Goal: Task Accomplishment & Management: Use online tool/utility

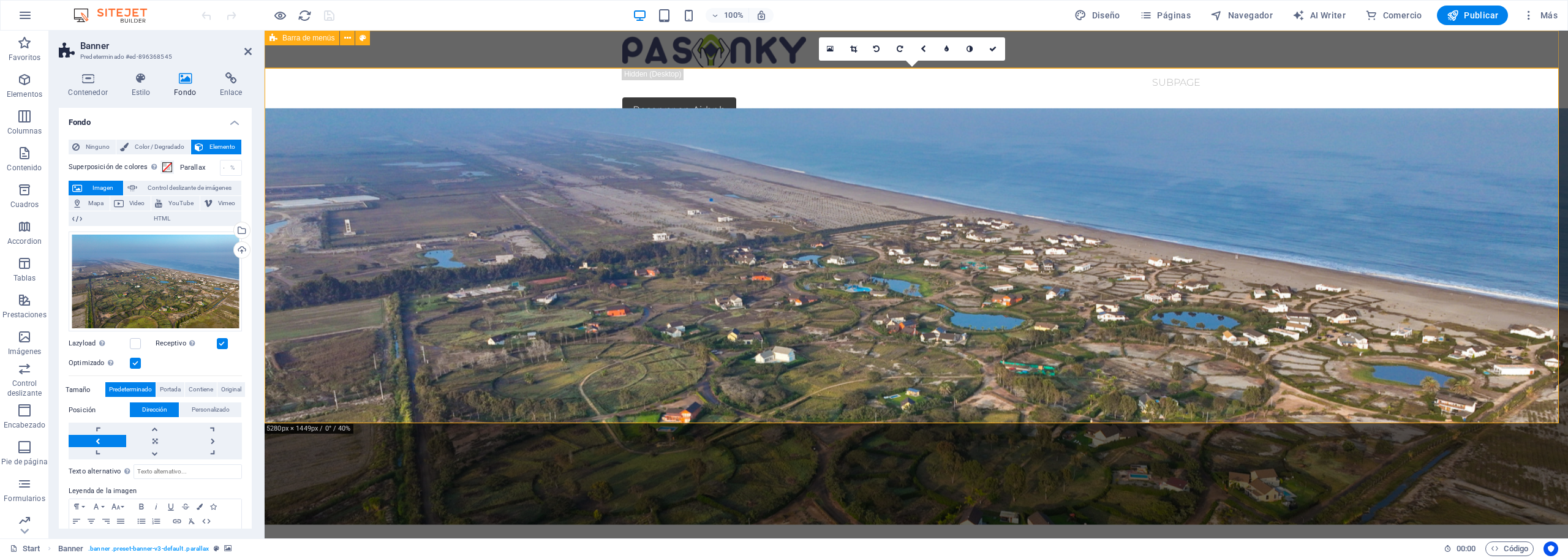
click at [573, 51] on div "Start Subpage Reservar en Airbnb" at bounding box center [916, 77] width 1304 height 93
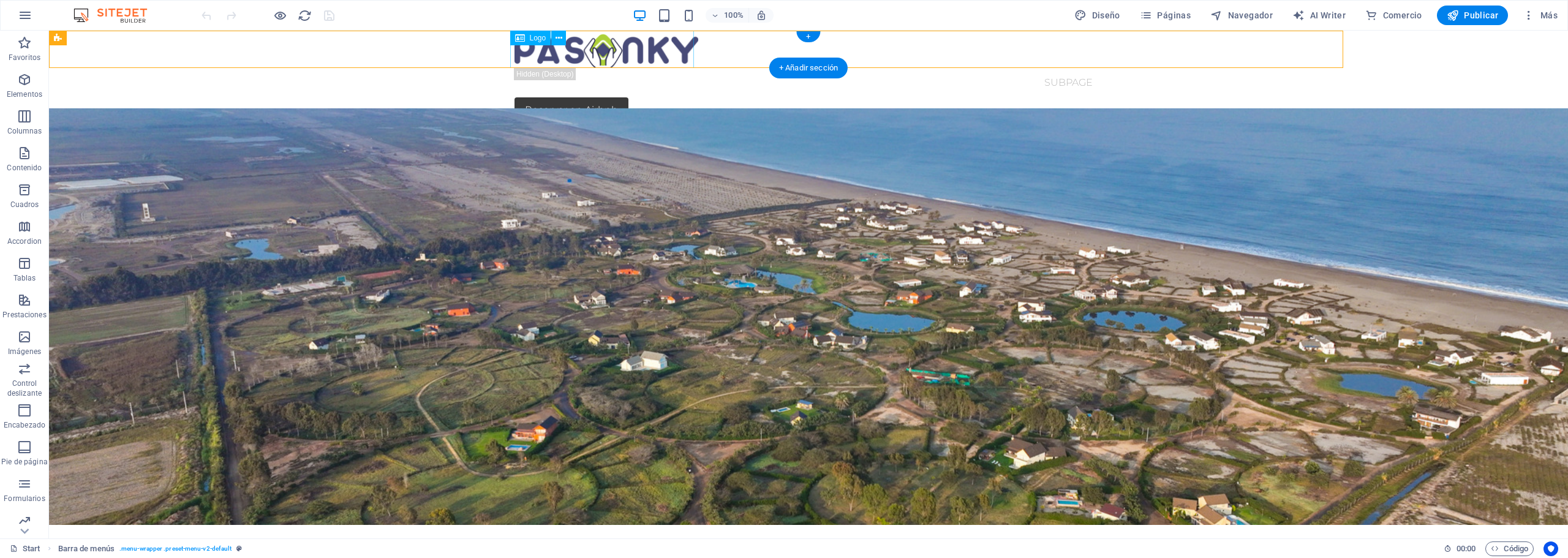
click at [573, 51] on div at bounding box center [808, 49] width 588 height 37
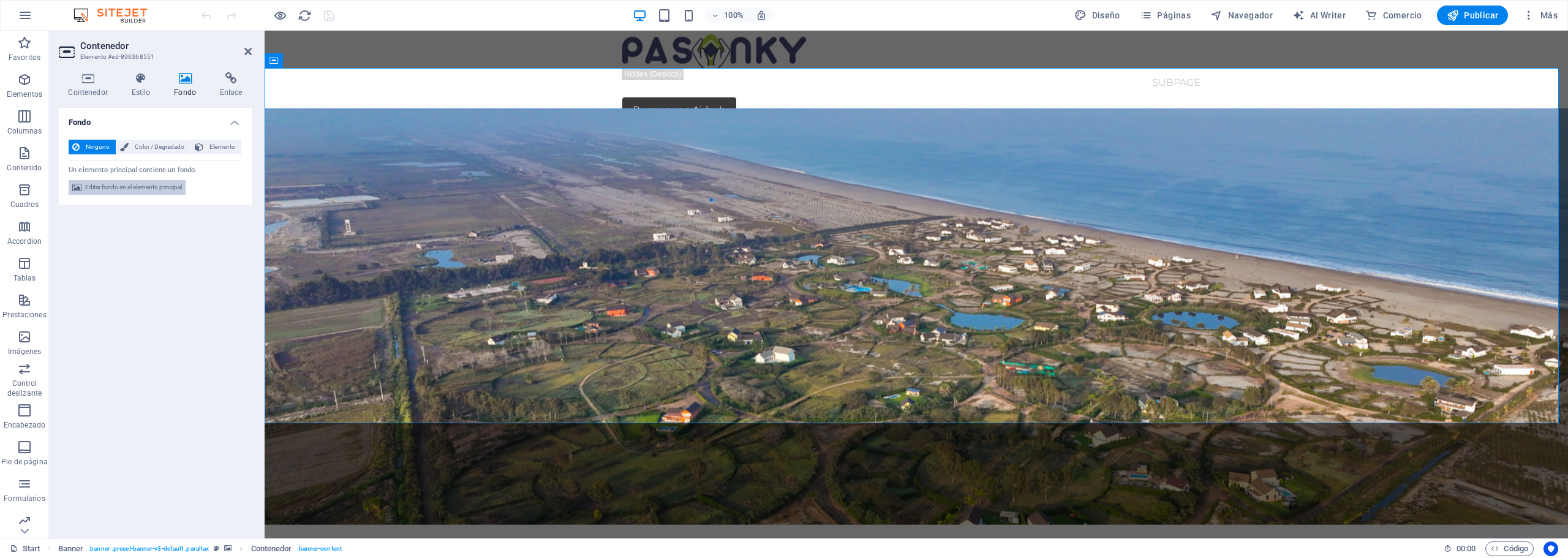
click at [96, 186] on span "Editar fondo en el elemento principal" at bounding box center [134, 187] width 96 height 15
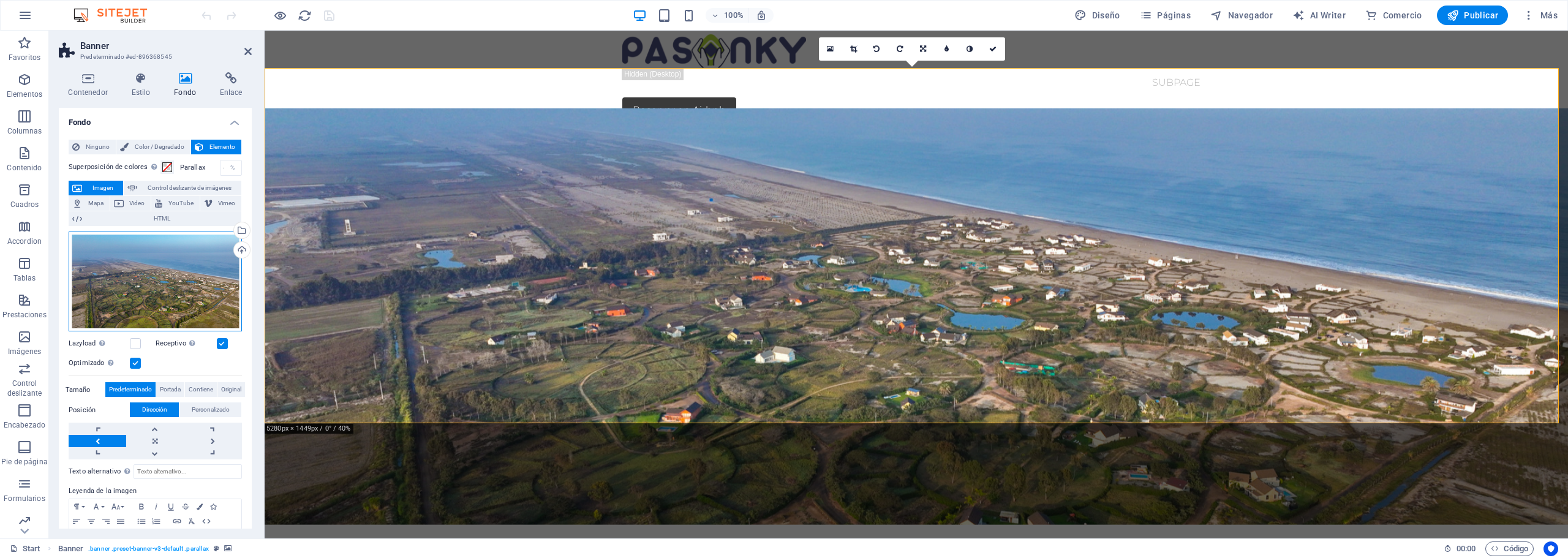
click at [157, 291] on div "Arrastra archivos aquí, haz clic para escoger archivos o selecciona archivos de…" at bounding box center [155, 281] width 173 height 100
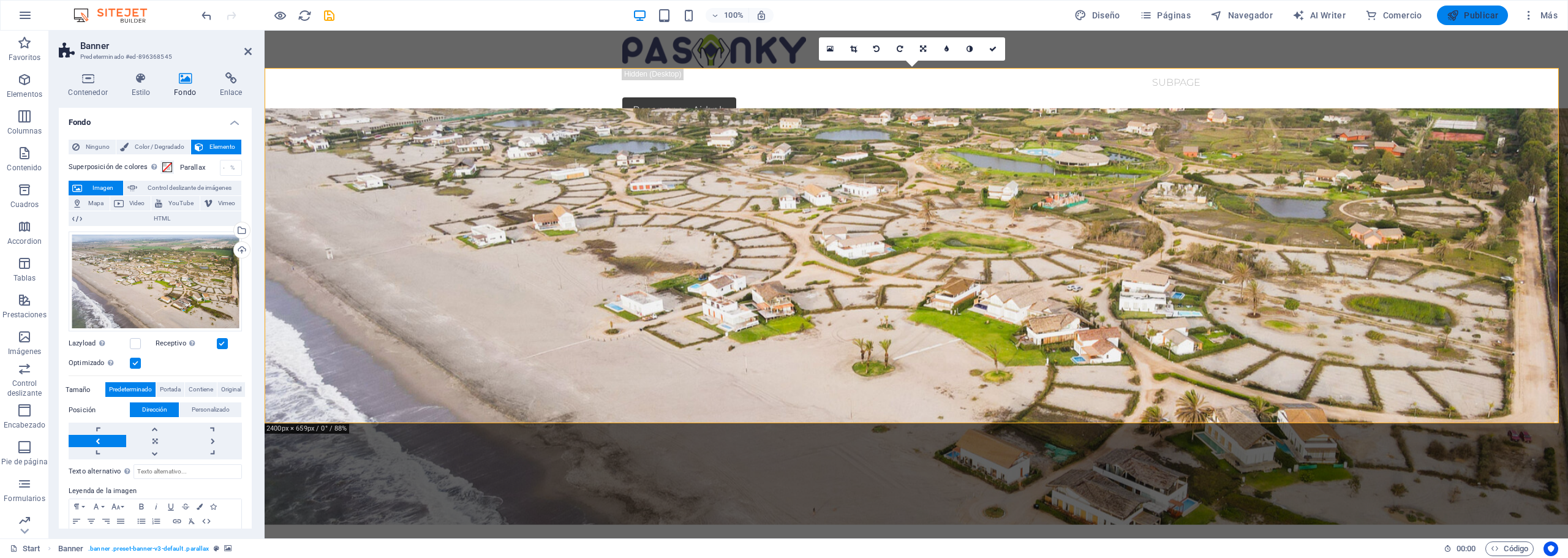
click at [1475, 13] on span "Publicar" at bounding box center [1472, 15] width 52 height 12
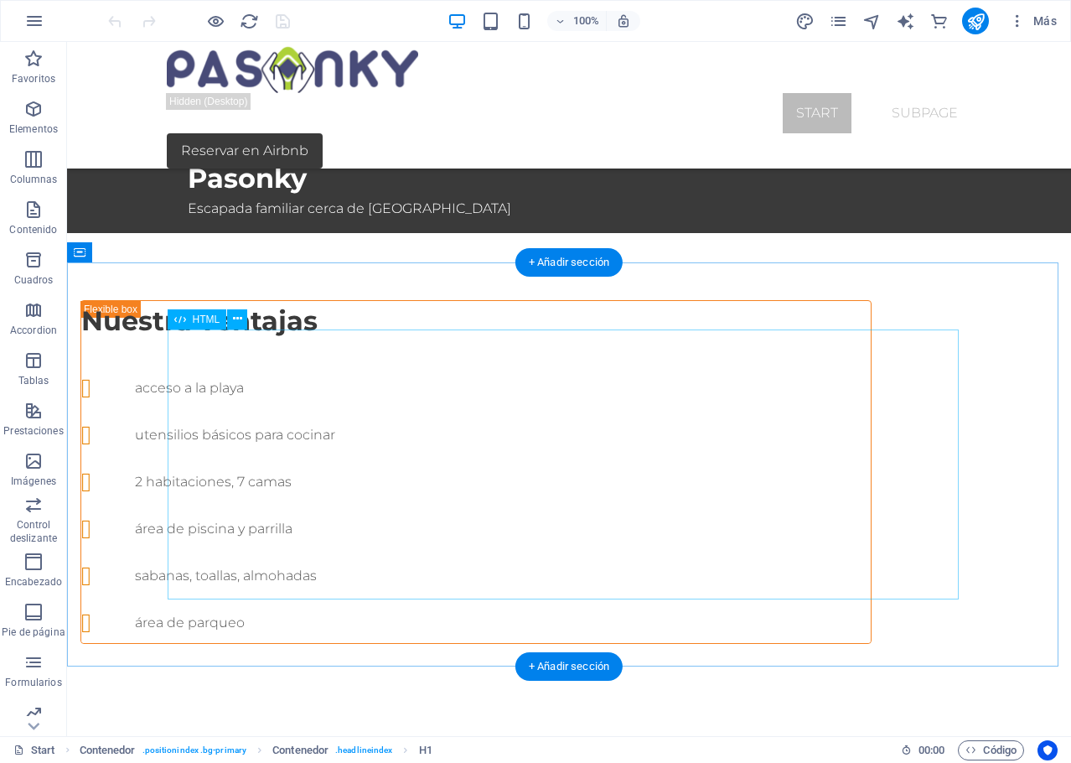
scroll to position [838, 0]
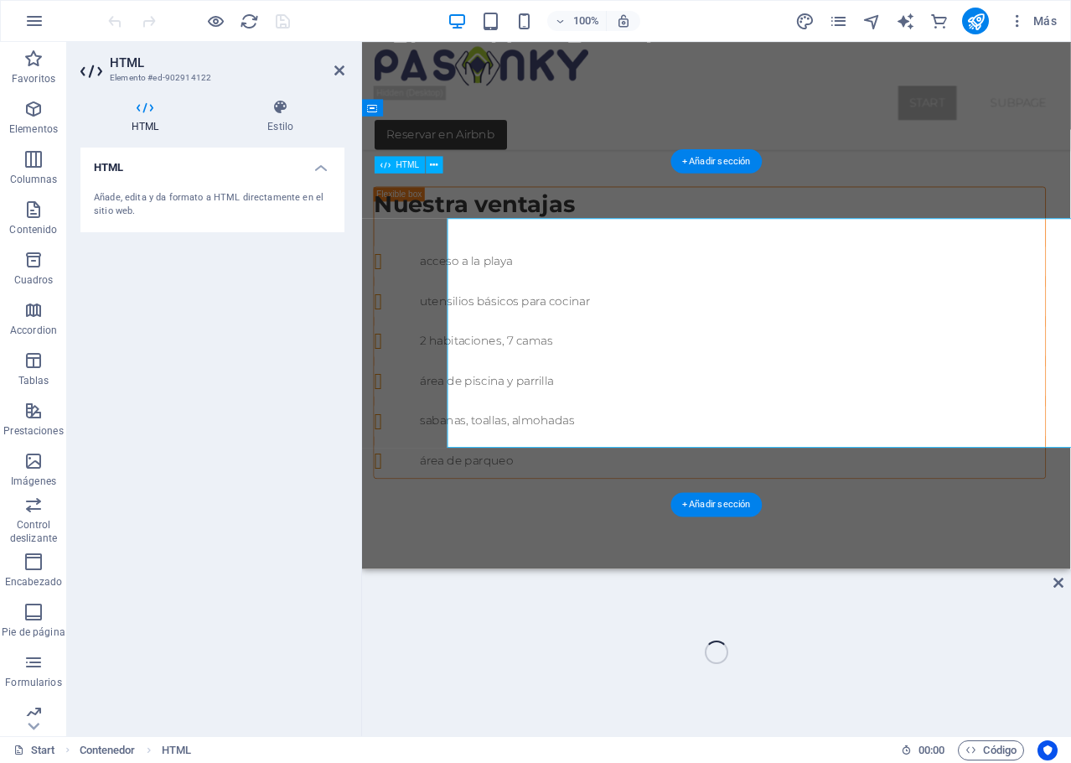
scroll to position [786, 0]
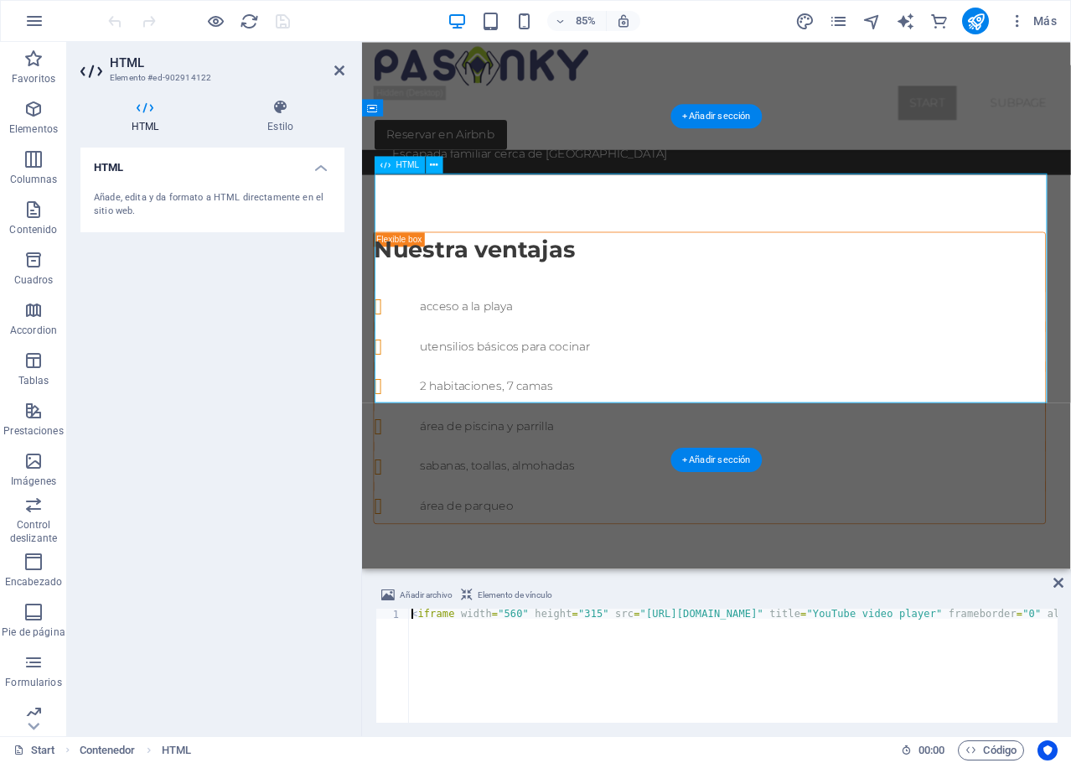
click at [173, 201] on div "Añade, edita y da formato a HTML directamente en el sitio web." at bounding box center [212, 205] width 237 height 28
click at [438, 167] on icon at bounding box center [435, 165] width 8 height 15
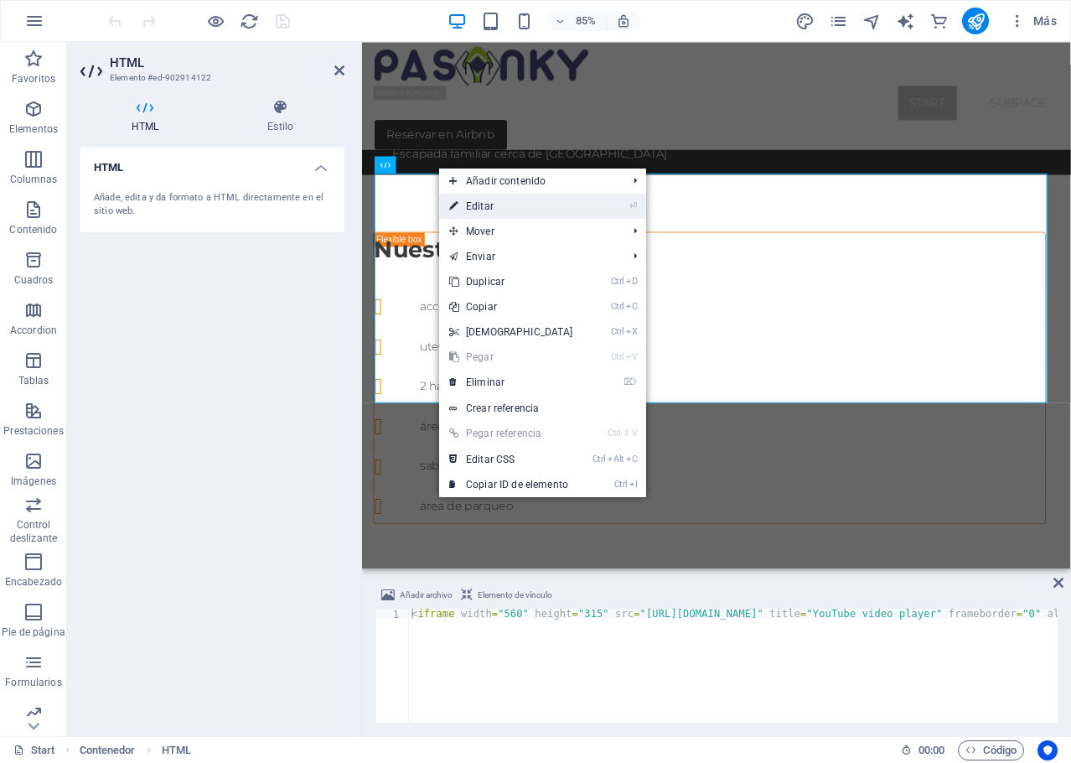
click at [485, 206] on link "⏎ Editar" at bounding box center [511, 206] width 144 height 25
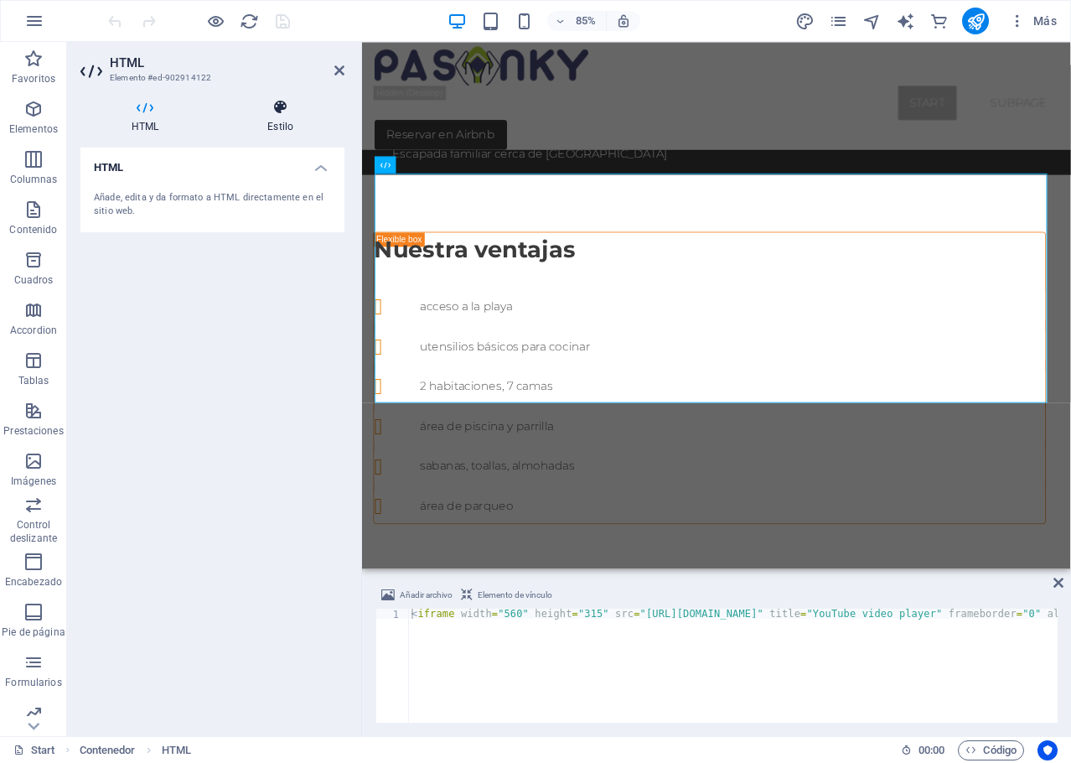
click at [286, 122] on h4 "Estilo" at bounding box center [280, 116] width 128 height 35
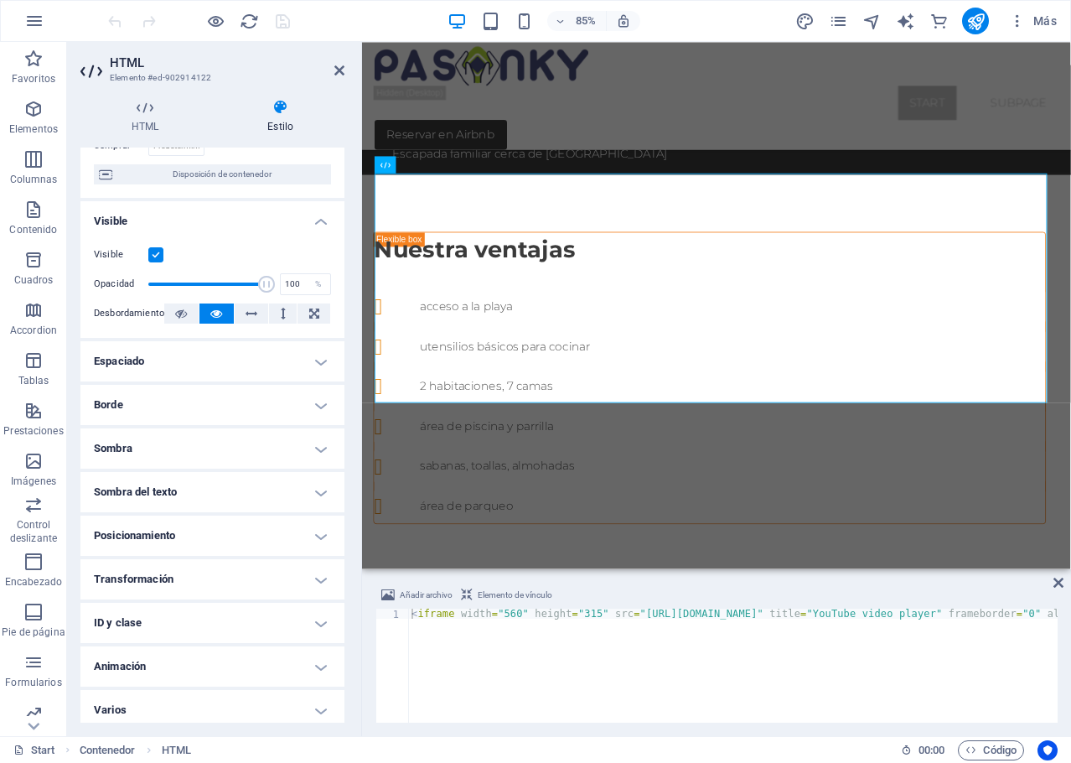
scroll to position [148, 0]
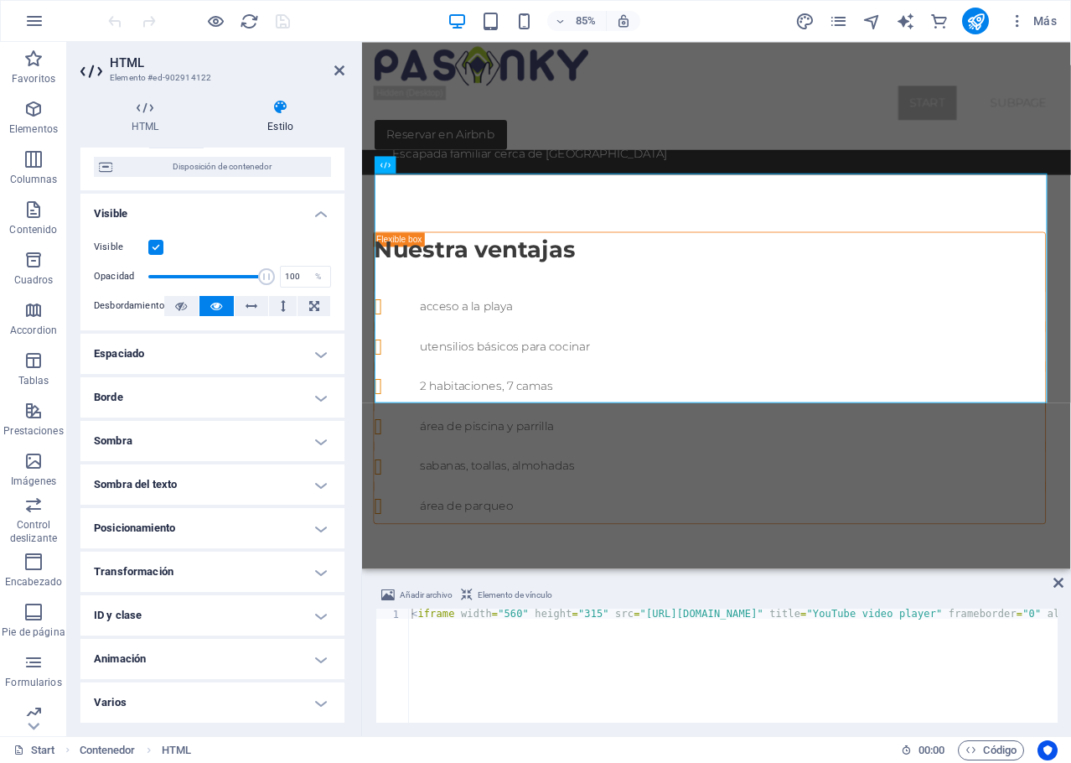
click at [321, 573] on h4 "Transformación" at bounding box center [212, 572] width 264 height 40
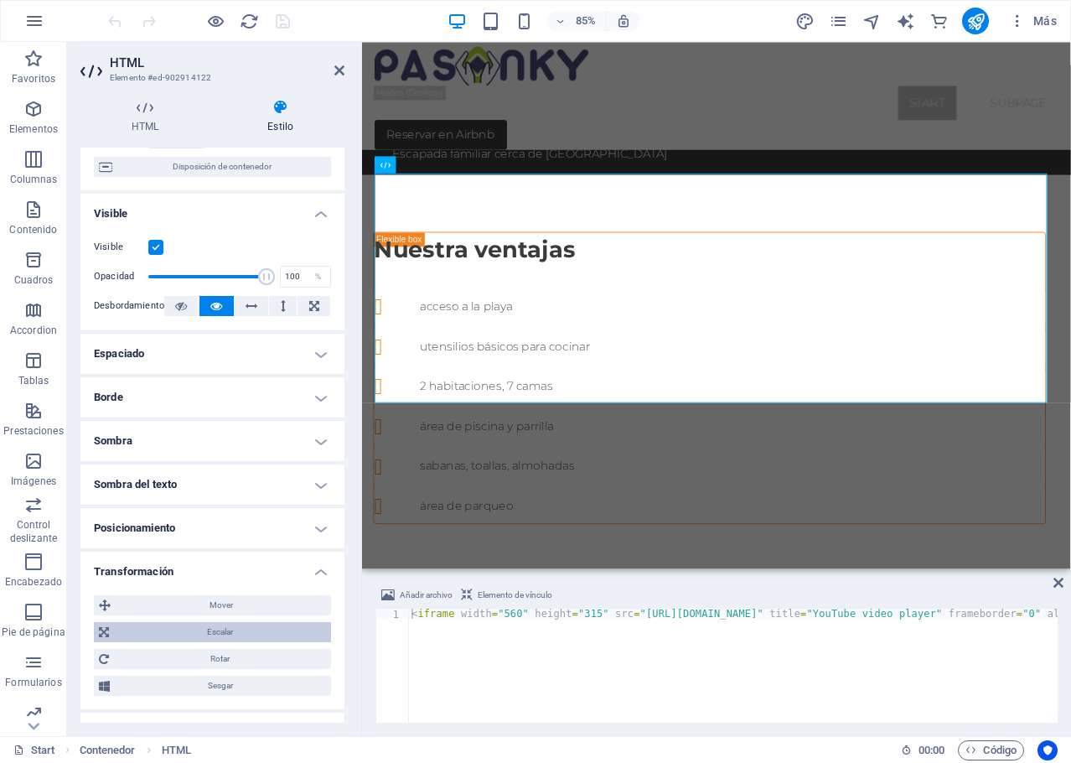
click at [212, 631] on span "Escalar" at bounding box center [220, 632] width 212 height 20
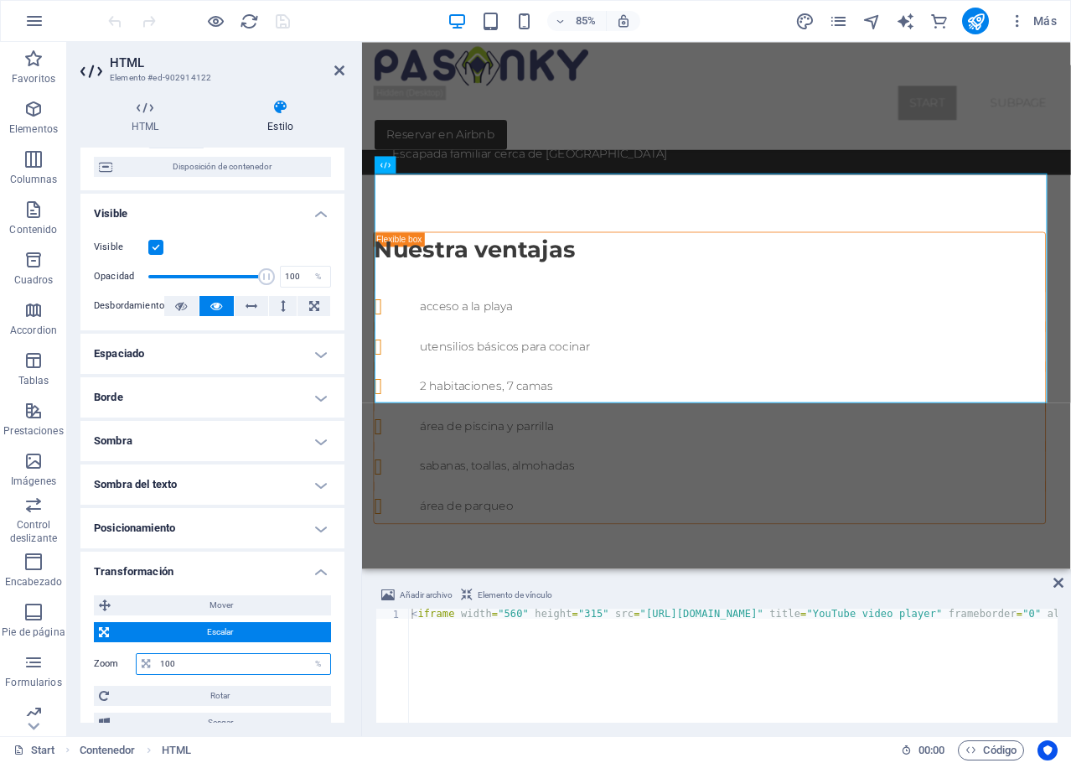
drag, startPoint x: 176, startPoint y: 665, endPoint x: 159, endPoint y: 665, distance: 16.8
click at [159, 665] on input "100" at bounding box center [243, 664] width 174 height 20
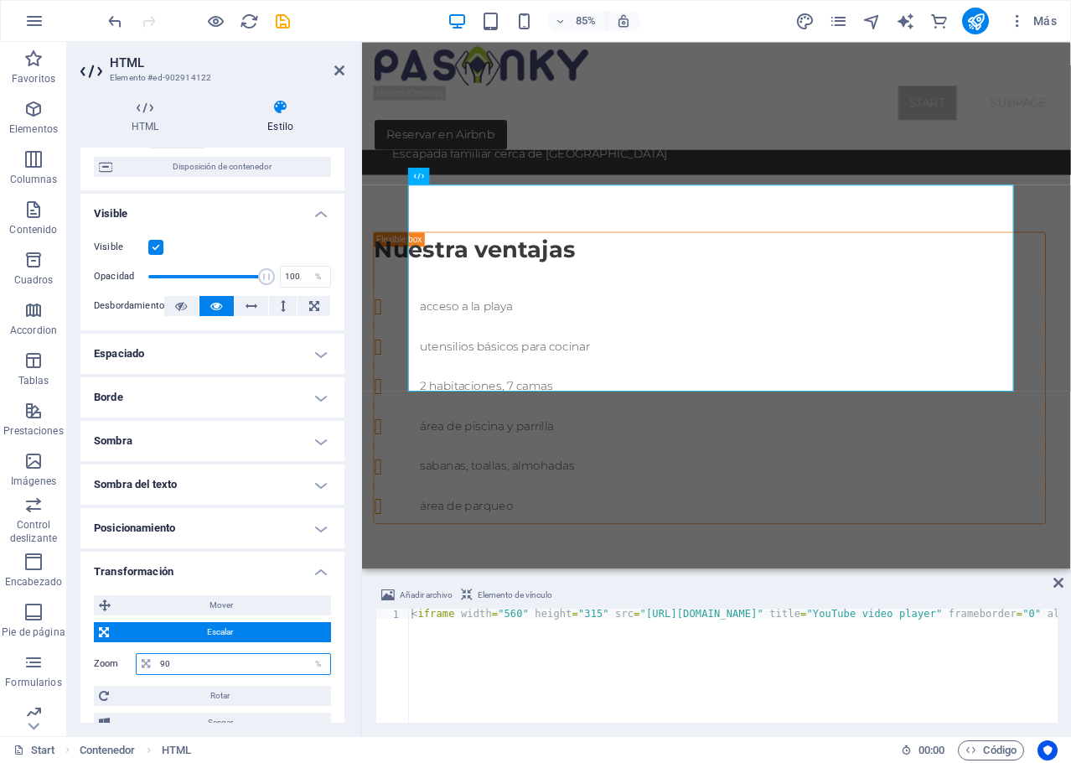
drag, startPoint x: 175, startPoint y: 661, endPoint x: 155, endPoint y: 665, distance: 20.4
click at [156, 665] on input "90" at bounding box center [243, 664] width 174 height 20
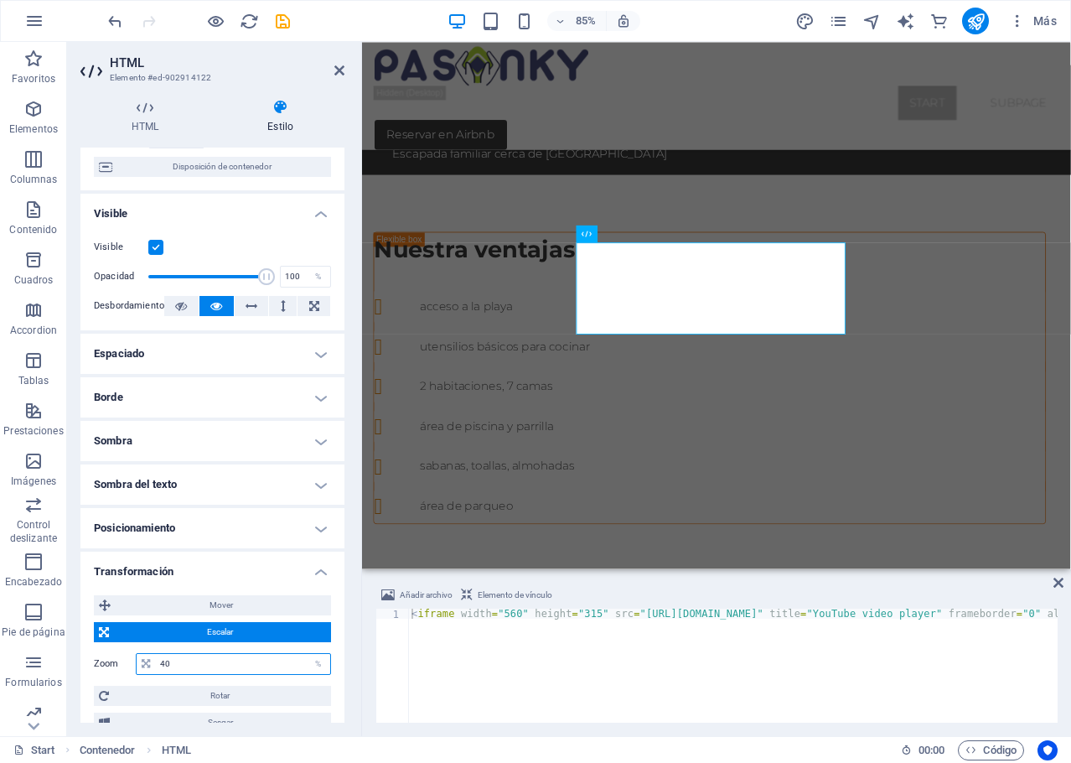
drag, startPoint x: 179, startPoint y: 661, endPoint x: 158, endPoint y: 662, distance: 20.2
click at [158, 662] on input "40" at bounding box center [243, 664] width 174 height 20
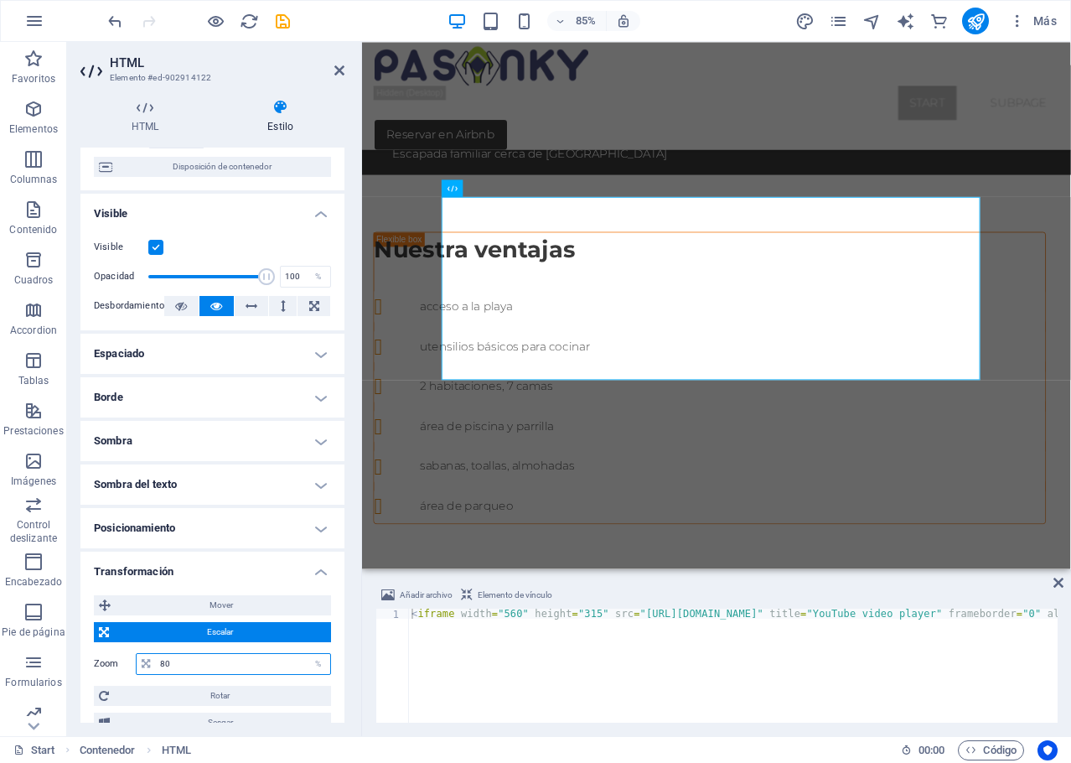
type input "80"
click at [260, 635] on span "Escalar" at bounding box center [220, 632] width 212 height 20
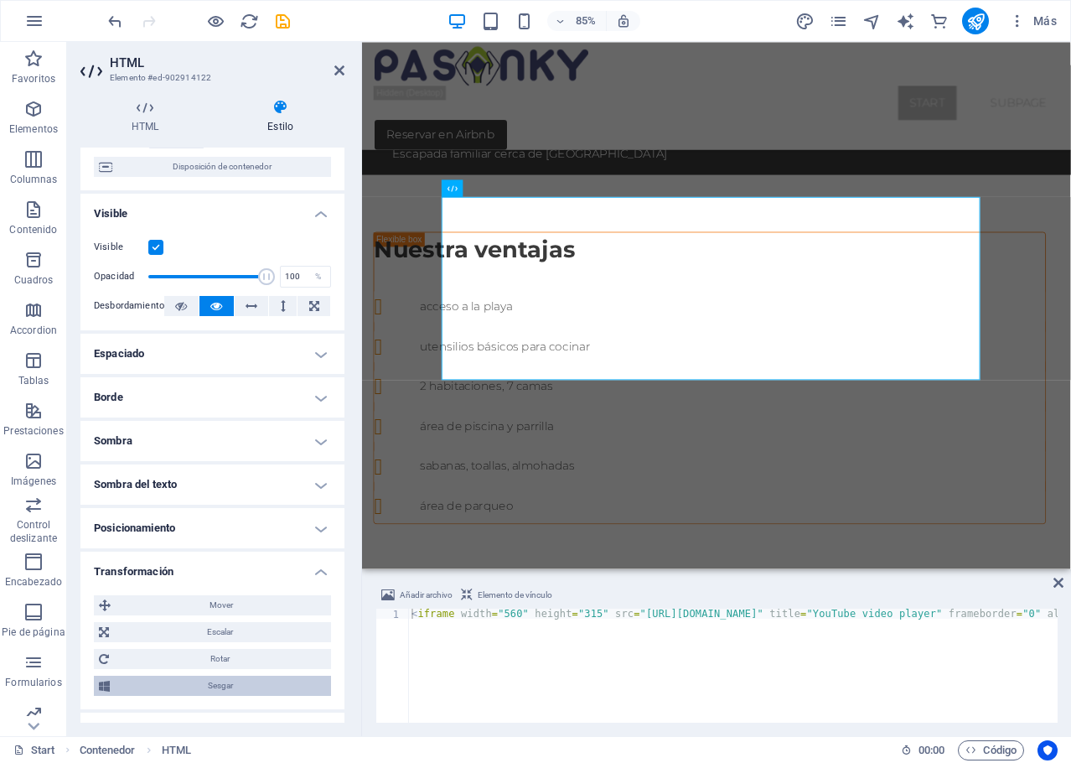
click at [237, 687] on span "Sesgar" at bounding box center [220, 686] width 211 height 20
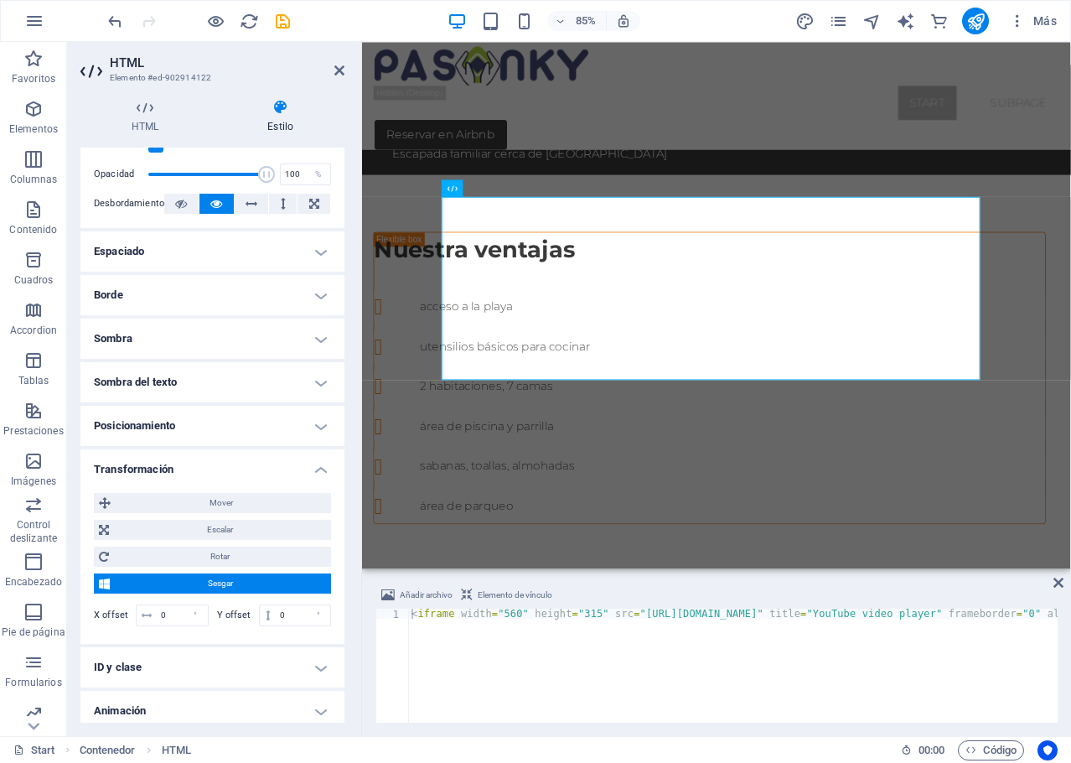
scroll to position [302, 0]
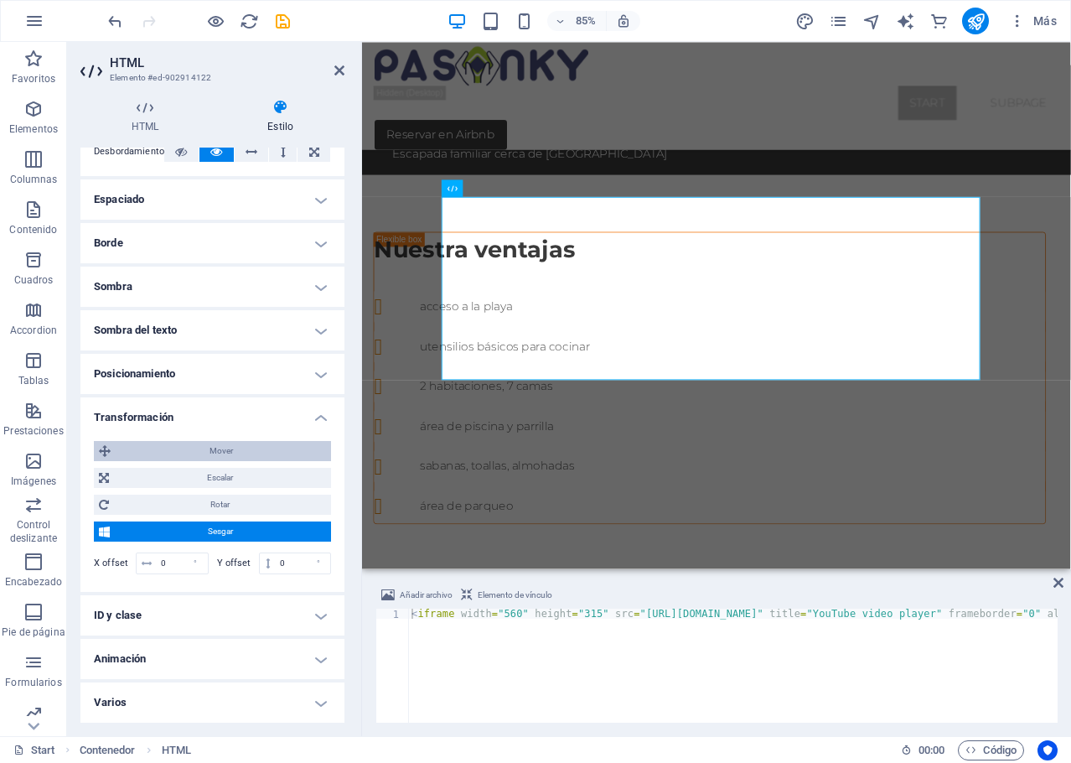
click at [237, 454] on span "Mover" at bounding box center [221, 451] width 210 height 20
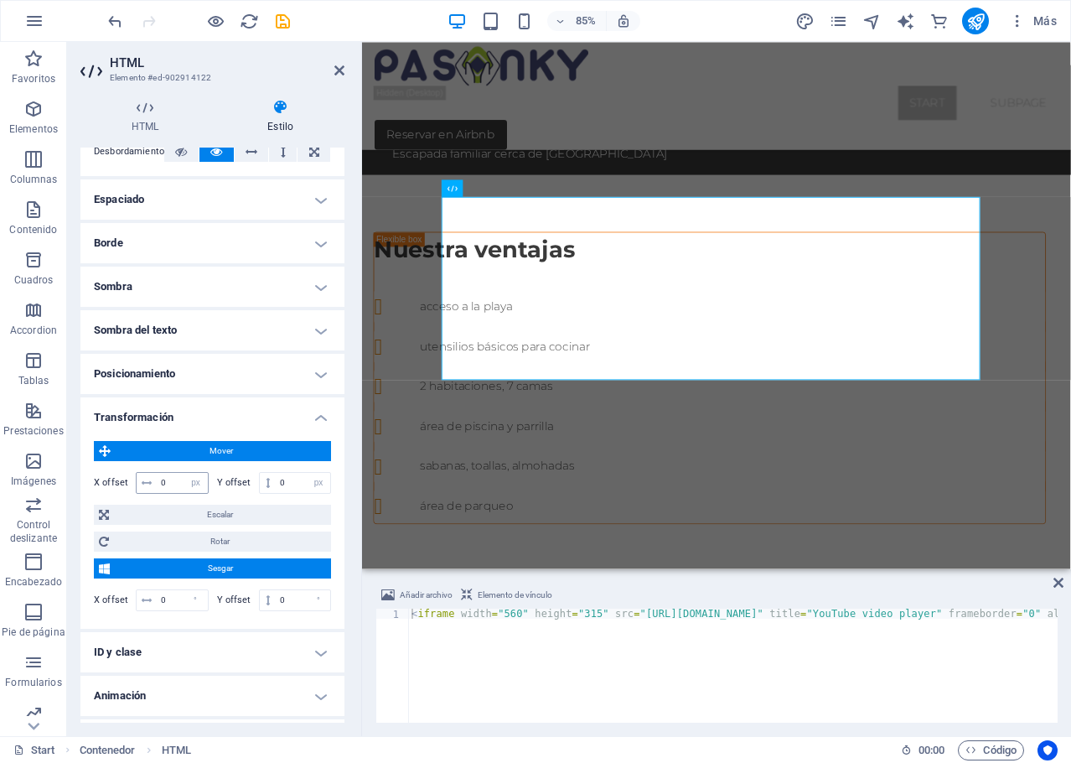
drag, startPoint x: 145, startPoint y: 483, endPoint x: 158, endPoint y: 483, distance: 12.6
click at [158, 483] on div "0 px rem % em vh vw" at bounding box center [172, 483] width 73 height 22
drag, startPoint x: 164, startPoint y: 482, endPoint x: 177, endPoint y: 485, distance: 12.8
click at [177, 485] on input "0" at bounding box center [182, 483] width 51 height 20
drag, startPoint x: 159, startPoint y: 482, endPoint x: 169, endPoint y: 483, distance: 10.1
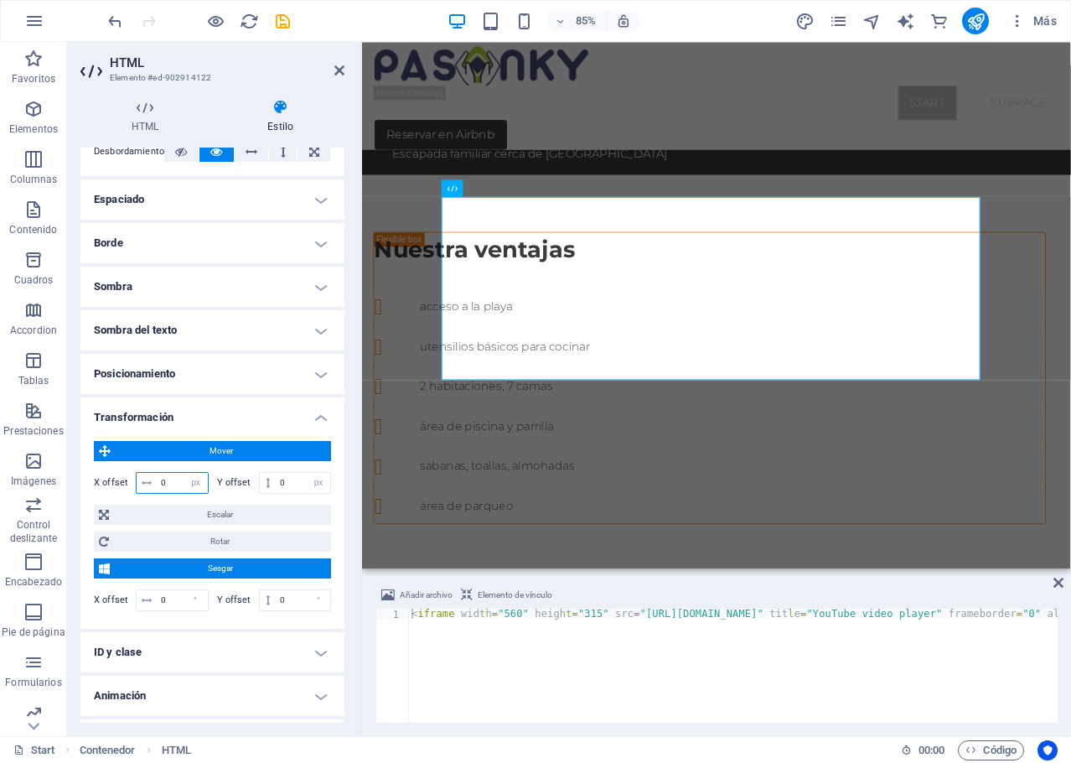
click at [169, 483] on input "0" at bounding box center [182, 483] width 51 height 20
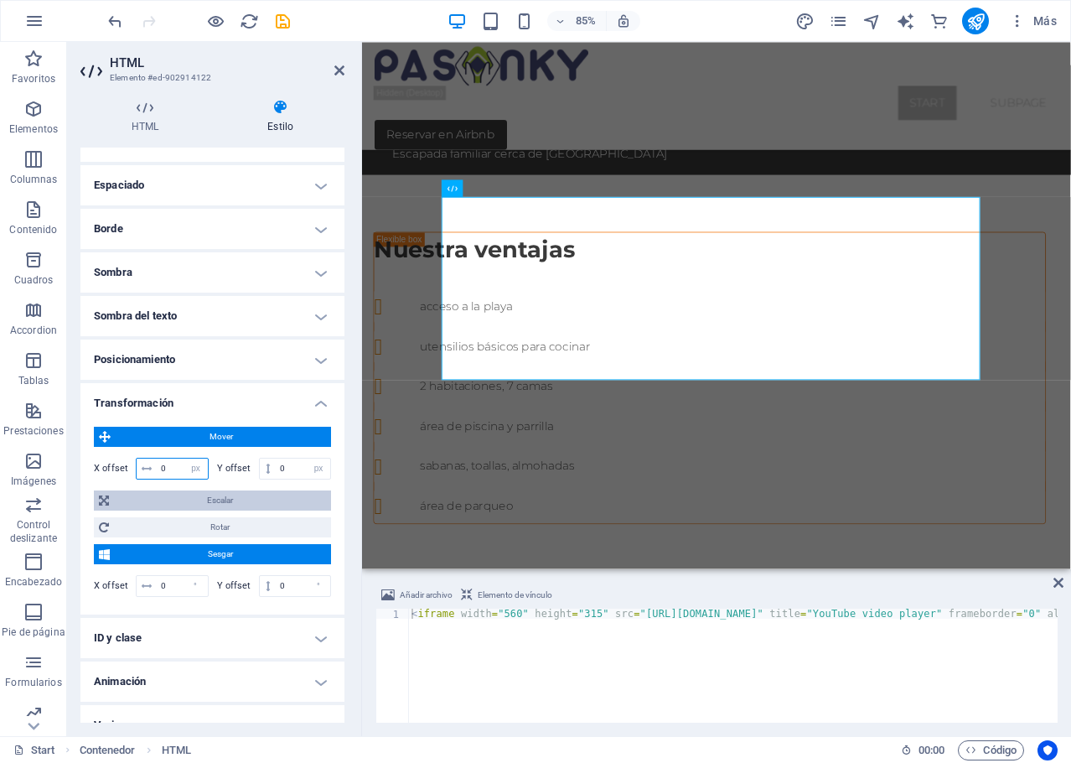
scroll to position [339, 0]
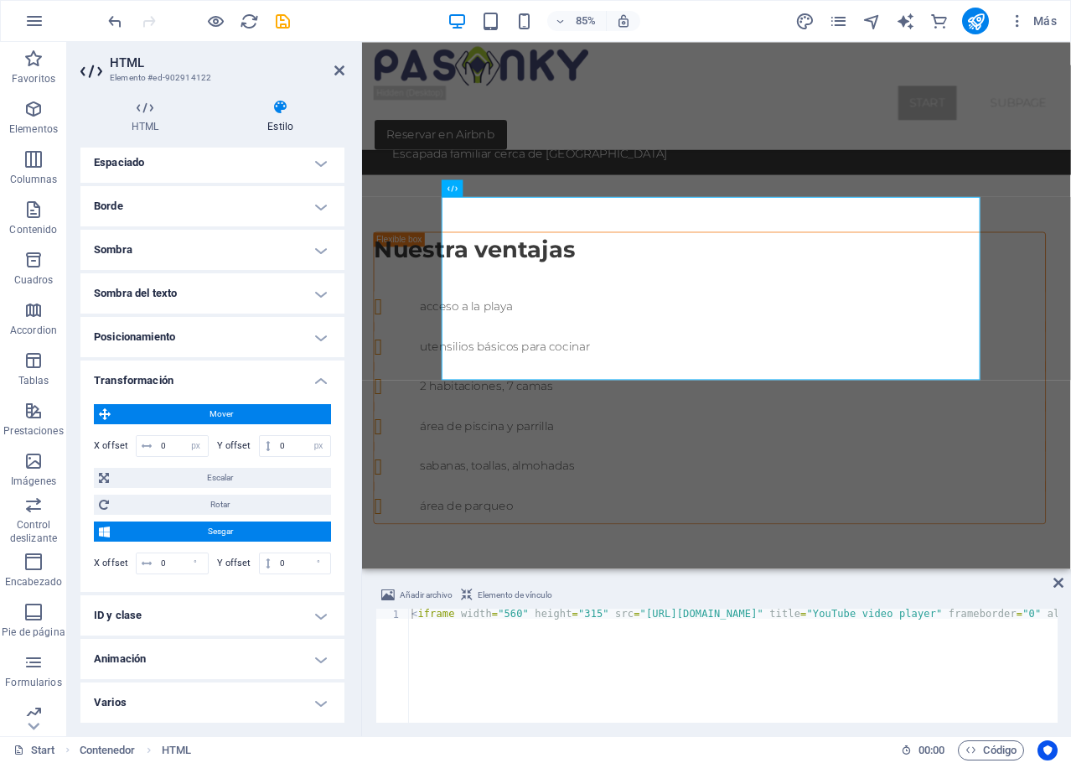
click at [156, 340] on h4 "Posicionamiento" at bounding box center [212, 337] width 264 height 40
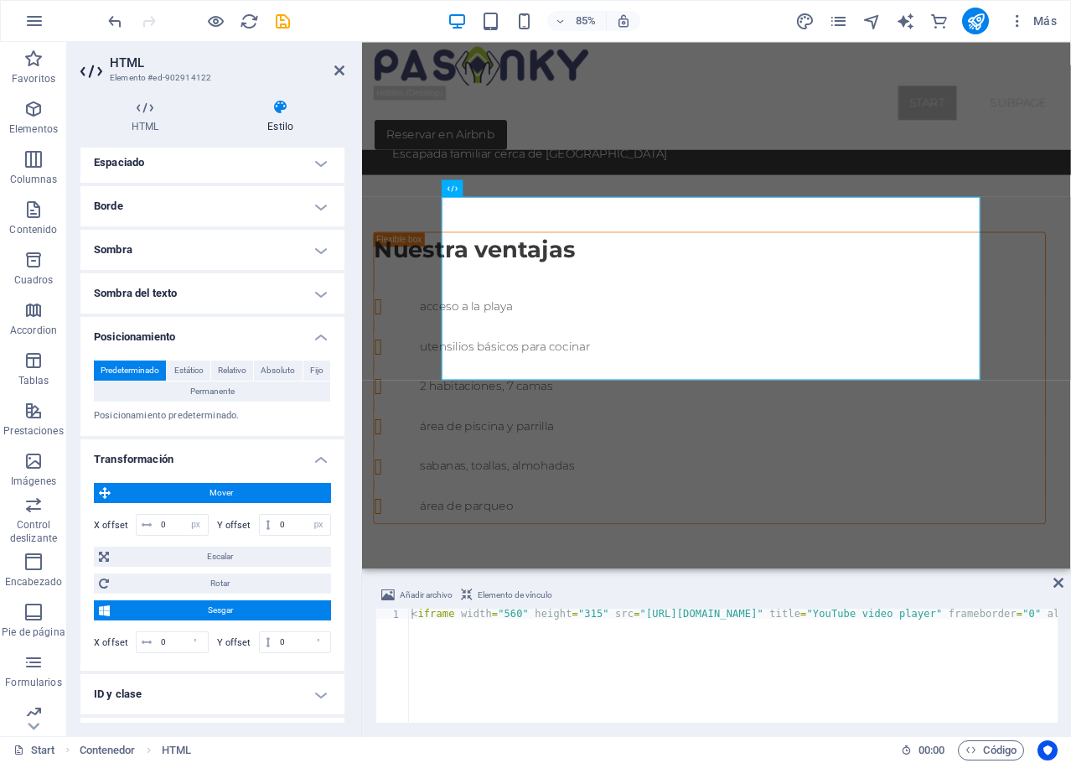
scroll to position [0, 0]
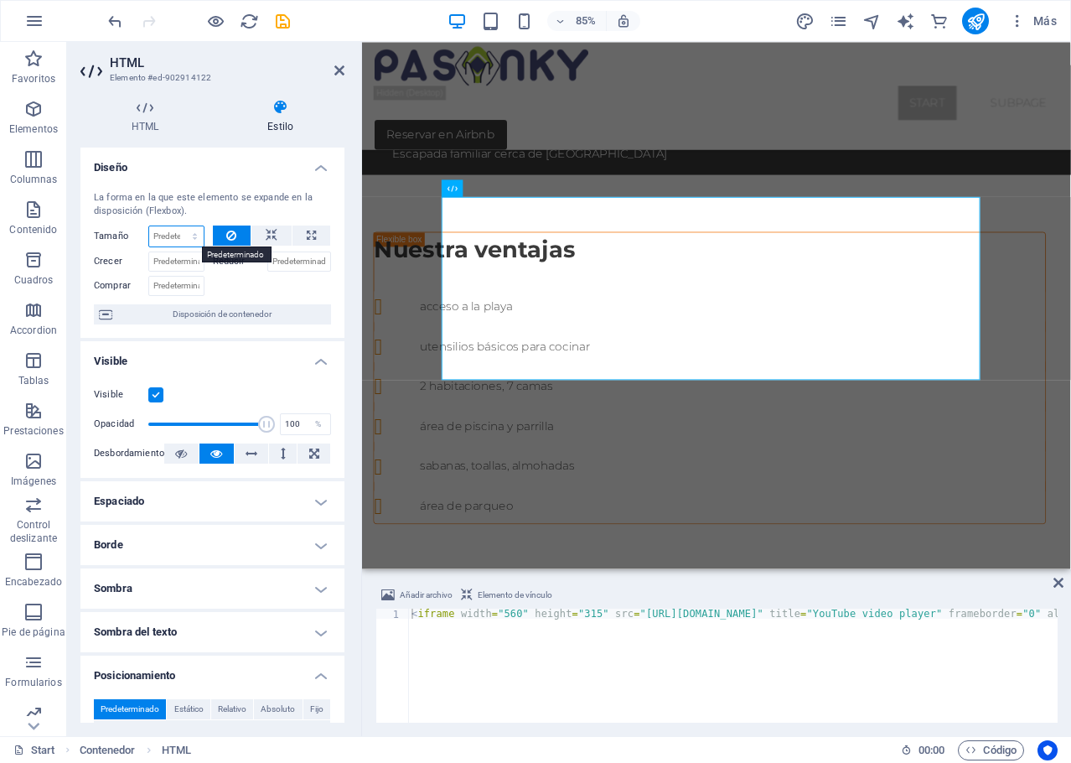
click at [196, 239] on select "Predeterminado automático px % 1/1 1/2 1/3 1/4 1/5 1/6 1/7 1/8 1/9 1/10" at bounding box center [176, 236] width 54 height 20
click at [249, 283] on div at bounding box center [272, 284] width 119 height 24
click at [262, 290] on div at bounding box center [272, 284] width 119 height 24
click at [979, 18] on icon "publish" at bounding box center [976, 21] width 19 height 19
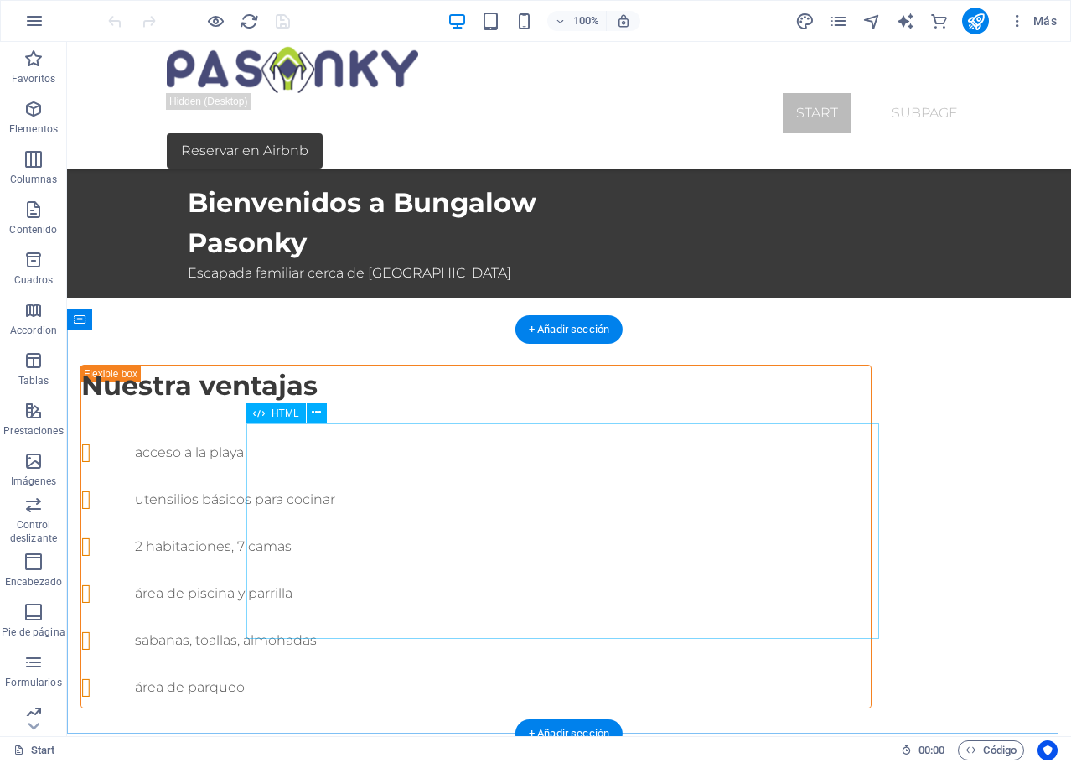
scroll to position [754, 0]
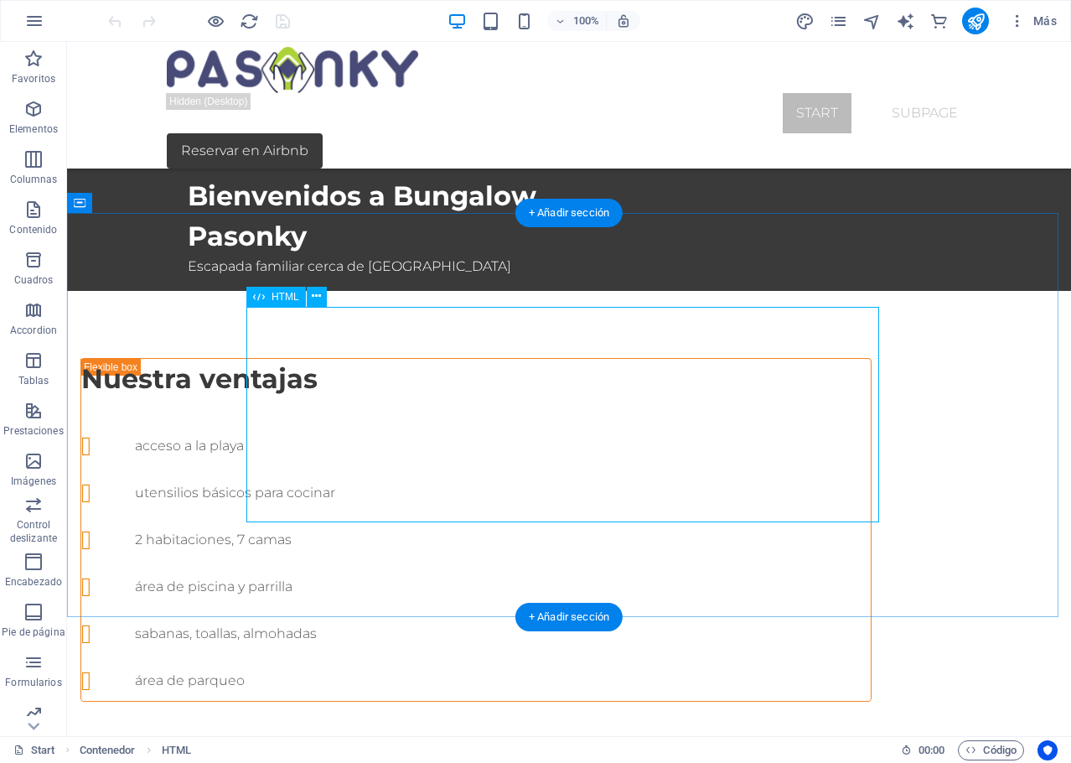
click at [320, 295] on icon at bounding box center [316, 297] width 9 height 18
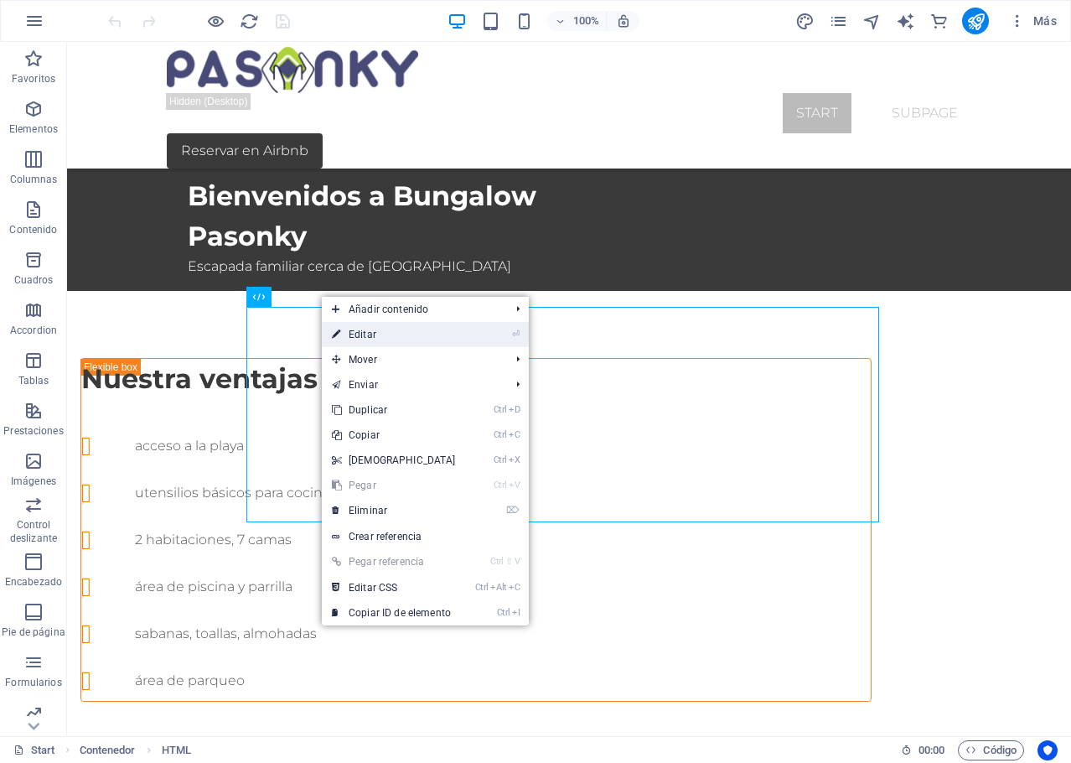
click at [376, 338] on link "⏎ Editar" at bounding box center [394, 334] width 144 height 25
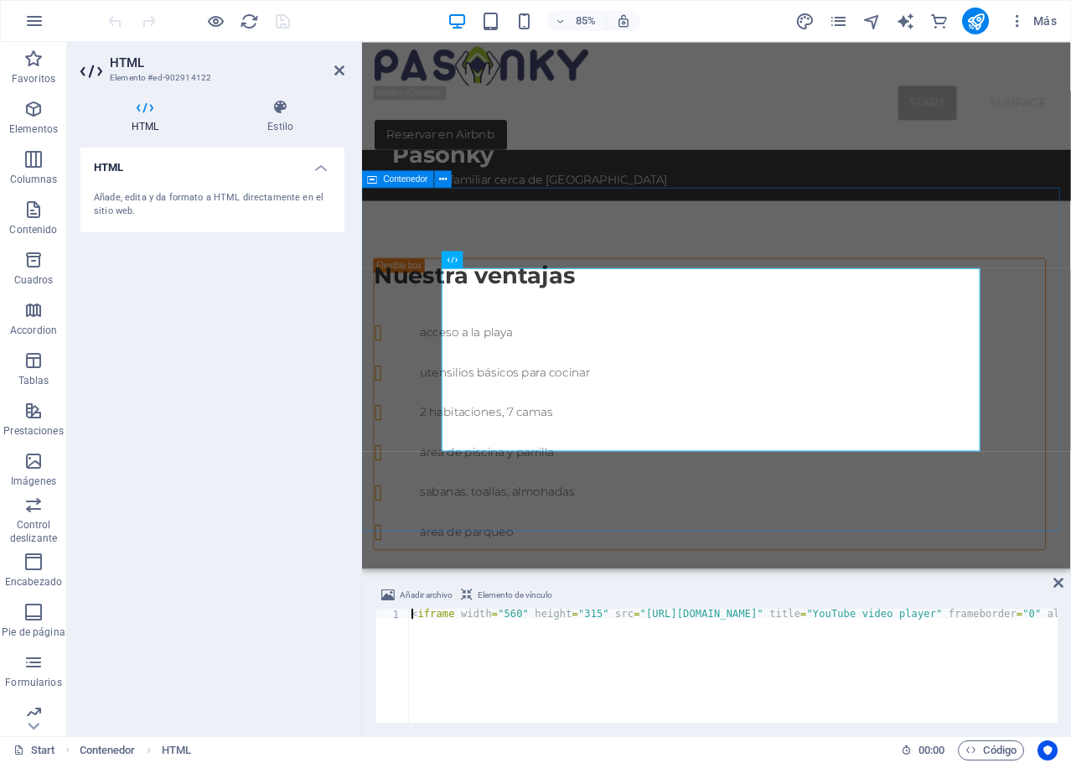
scroll to position [702, 0]
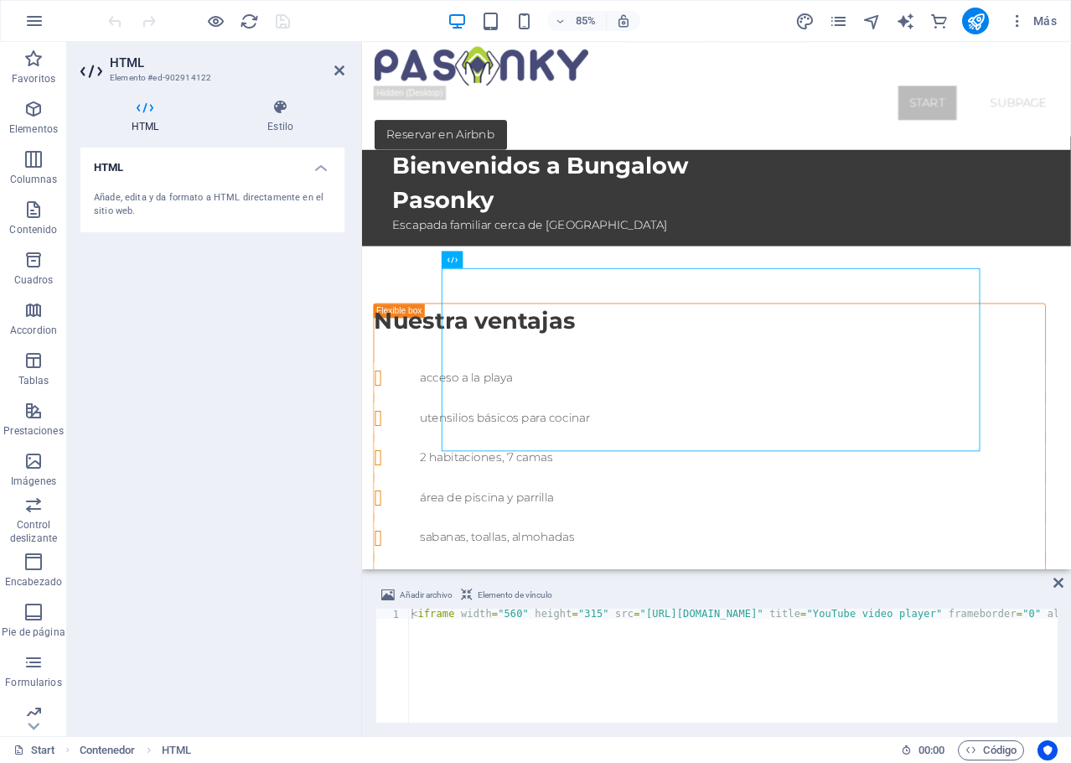
drag, startPoint x: 531, startPoint y: 374, endPoint x: 405, endPoint y: 368, distance: 125.9
click at [460, 259] on div "HTML" at bounding box center [468, 259] width 50 height 17
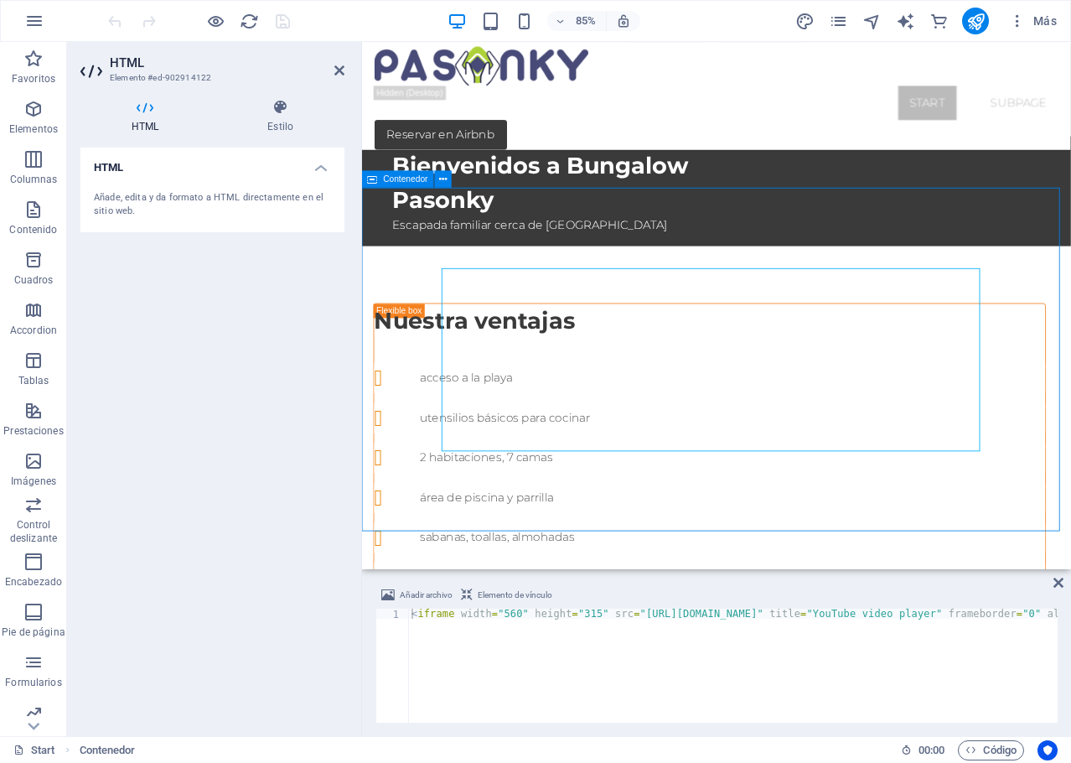
scroll to position [754, 0]
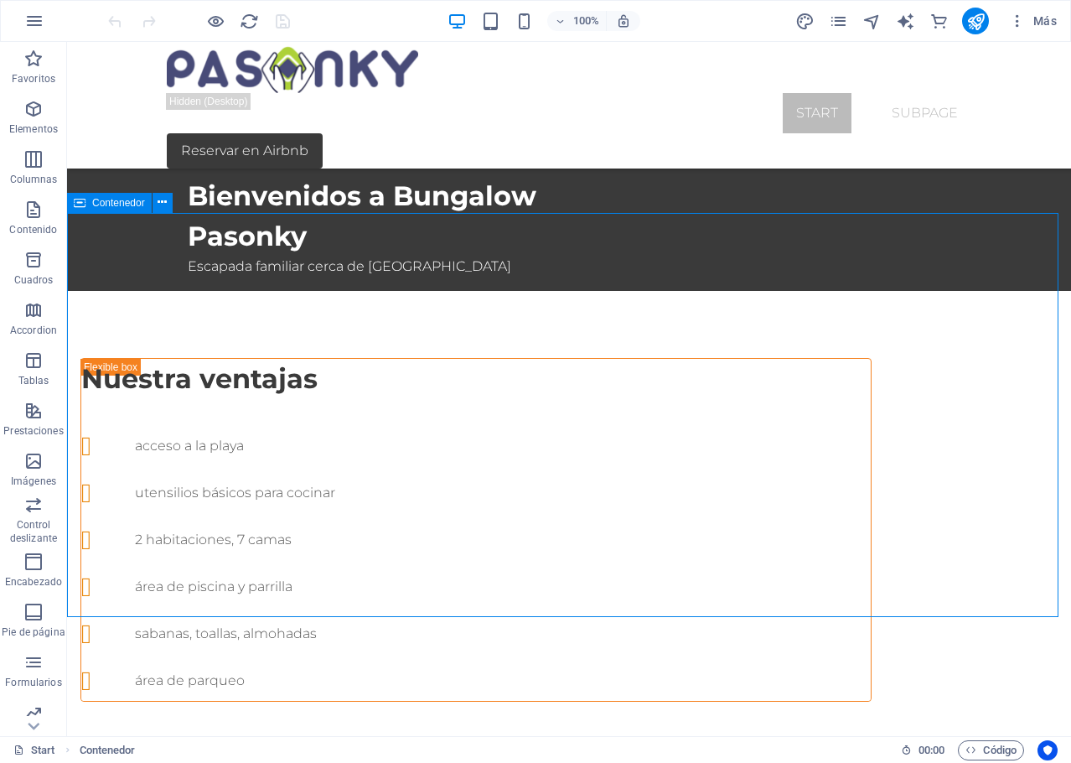
click at [117, 205] on span "Contenedor" at bounding box center [118, 203] width 53 height 10
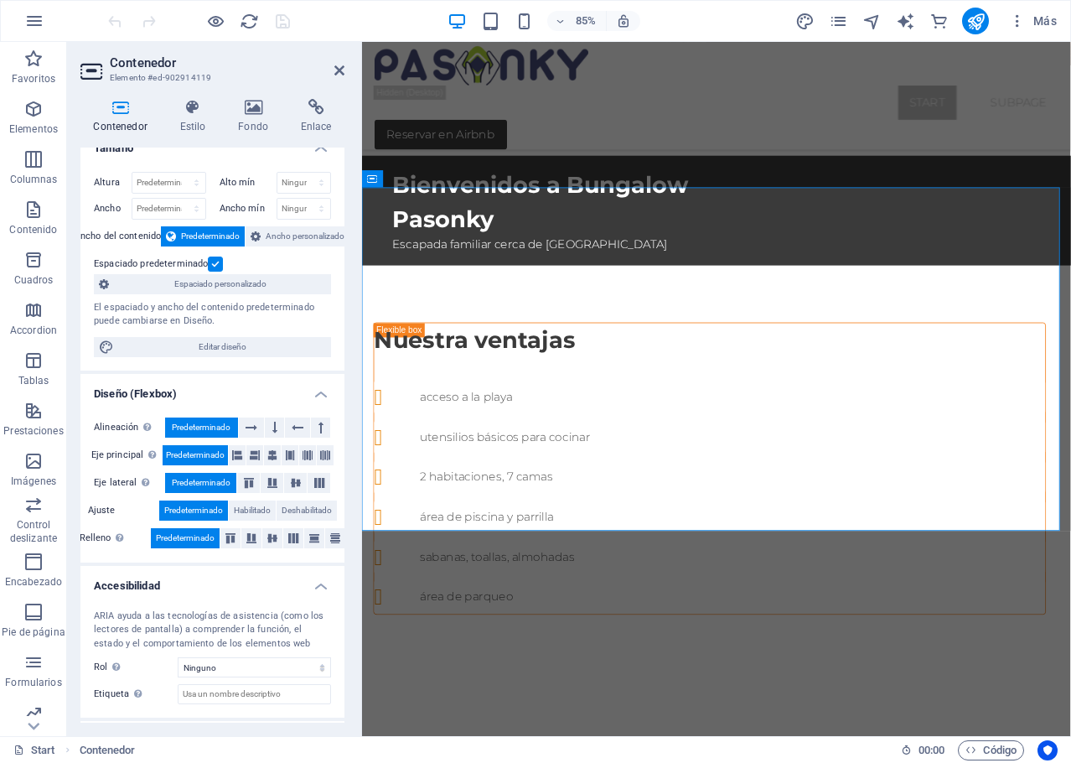
scroll to position [0, 0]
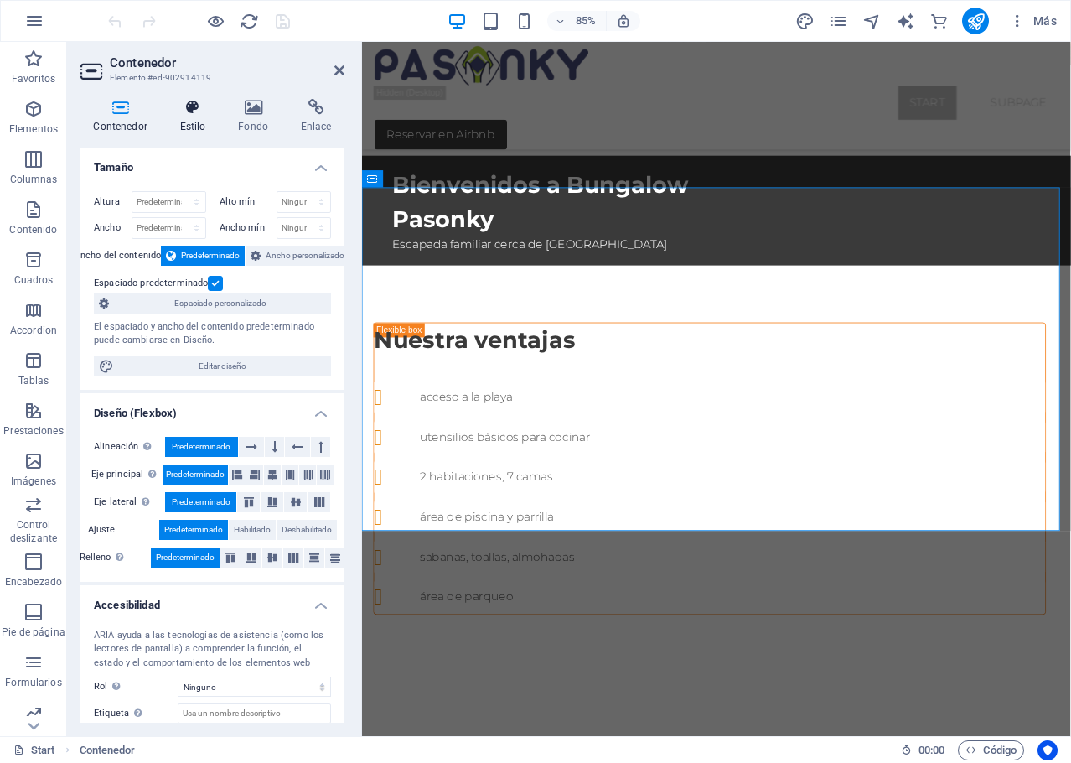
click at [194, 111] on icon at bounding box center [193, 107] width 52 height 17
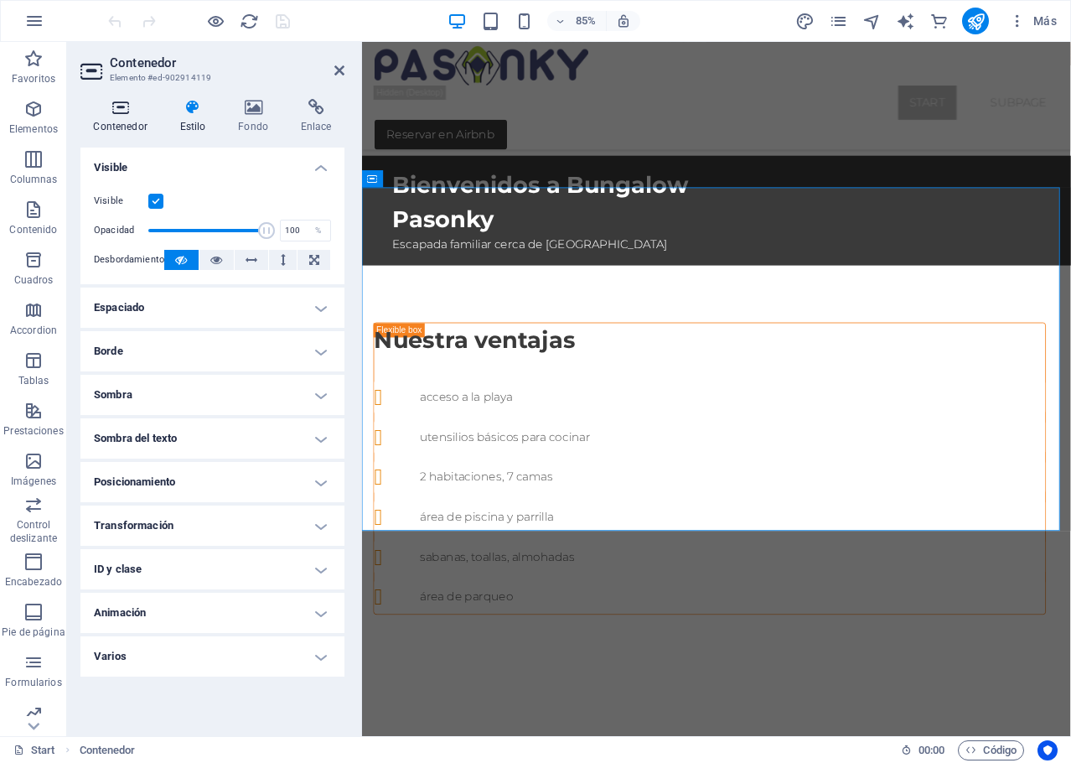
click at [122, 117] on h4 "Contenedor" at bounding box center [123, 116] width 86 height 35
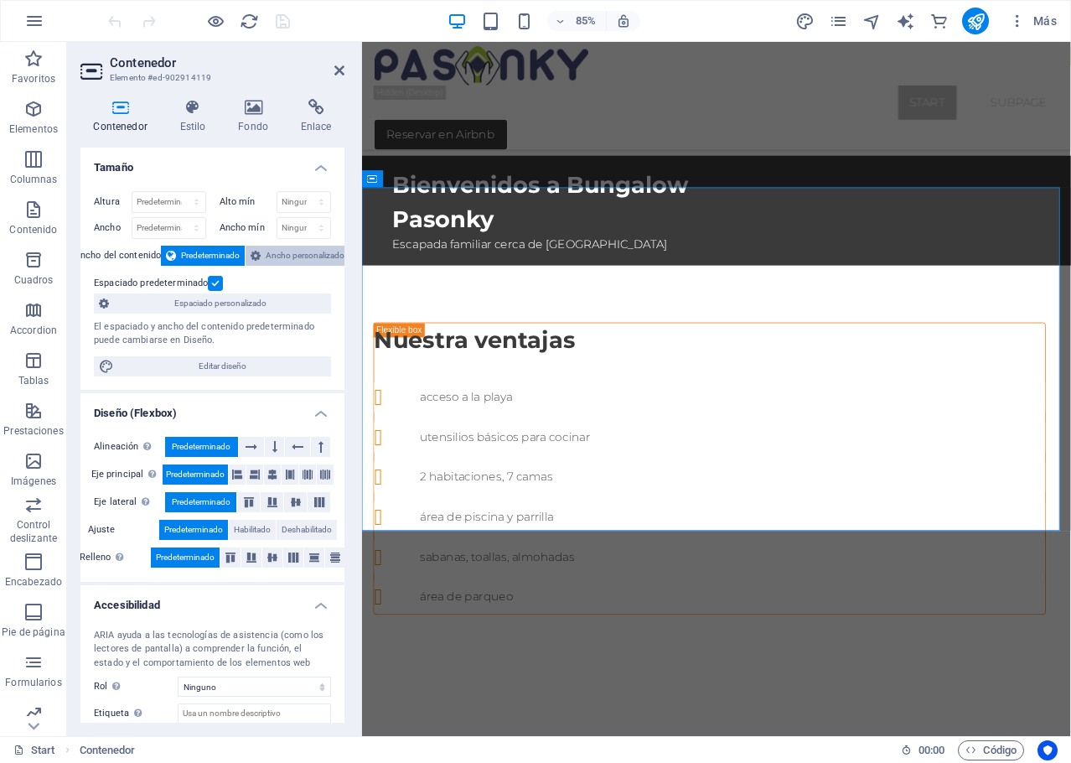
click at [294, 257] on span "Ancho personalizado" at bounding box center [305, 256] width 79 height 20
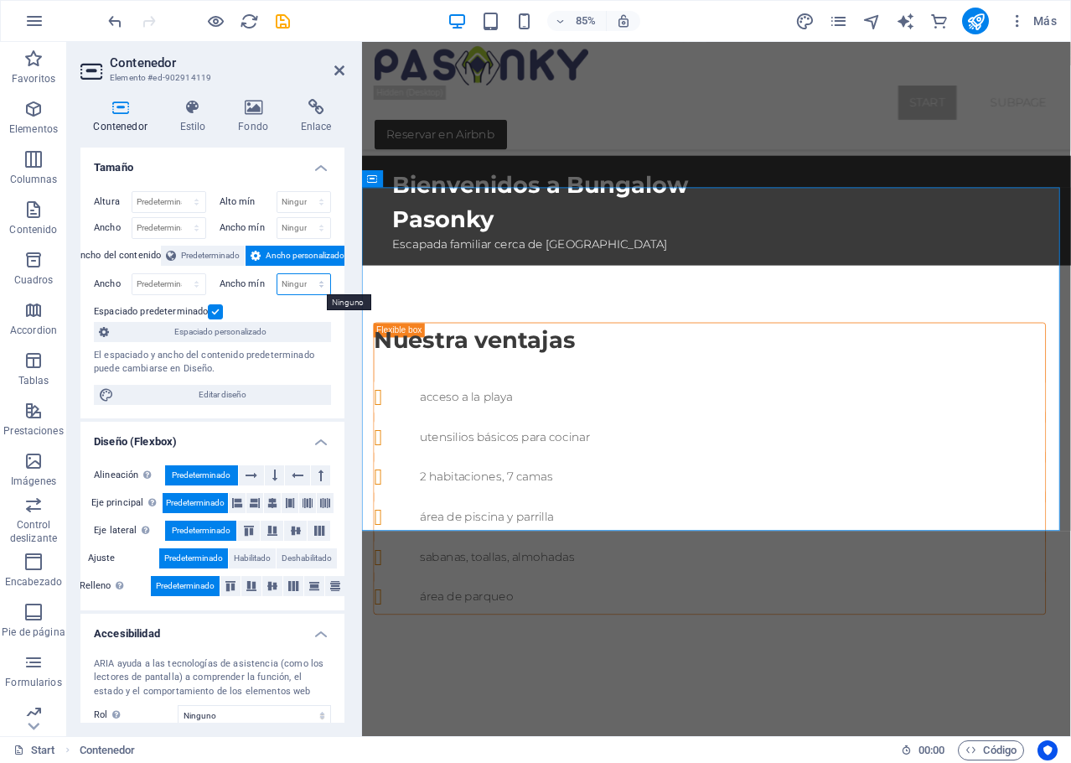
click at [309, 284] on select "Ninguno px rem % vh vw" at bounding box center [304, 284] width 54 height 20
click at [238, 305] on div "Espaciado predeterminado" at bounding box center [210, 312] width 233 height 20
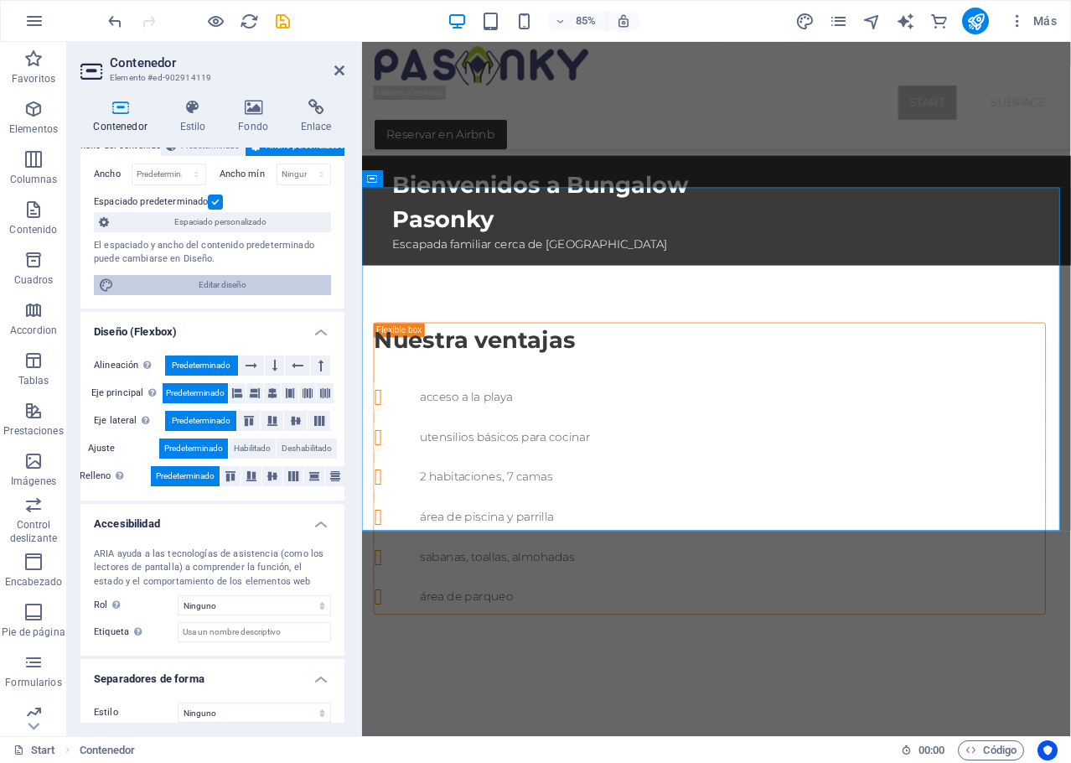
scroll to position [123, 0]
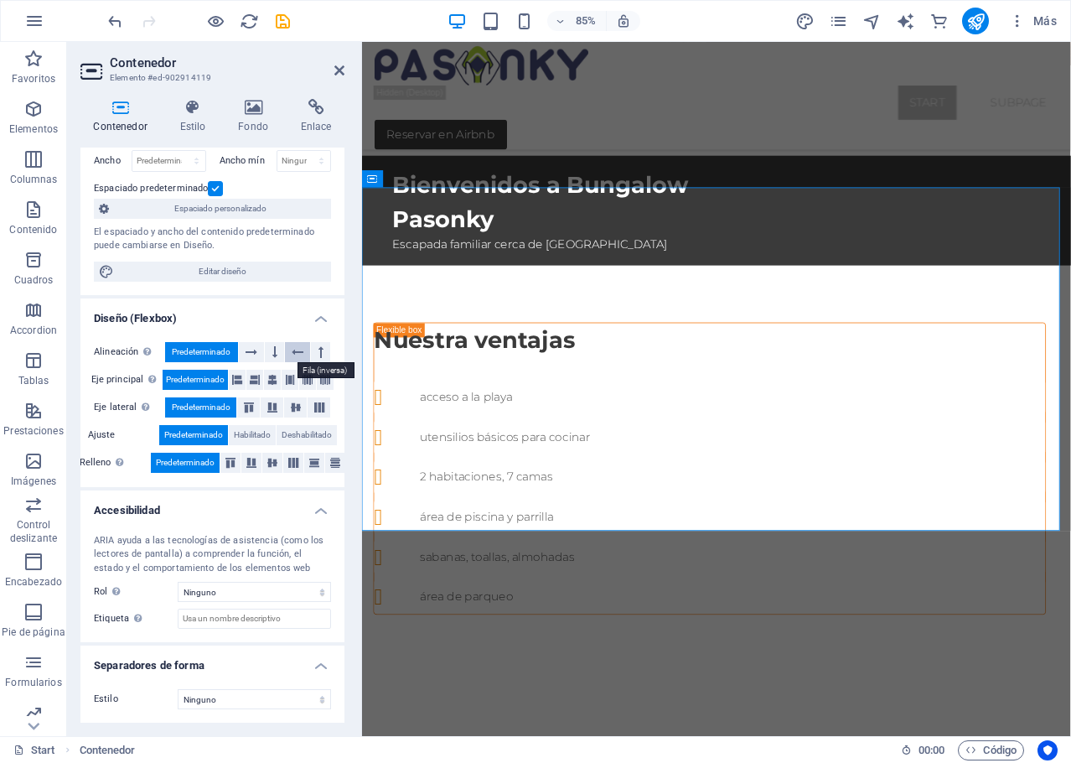
click at [295, 352] on icon at bounding box center [298, 352] width 12 height 20
click at [207, 349] on span "Predeterminado" at bounding box center [201, 352] width 59 height 20
click at [270, 596] on select "Ninguno Alert Article Banner Comment Complementary Dialog Encabezado Marquee Pi…" at bounding box center [254, 592] width 153 height 20
click at [318, 661] on h4 "Separadores de forma" at bounding box center [212, 661] width 264 height 30
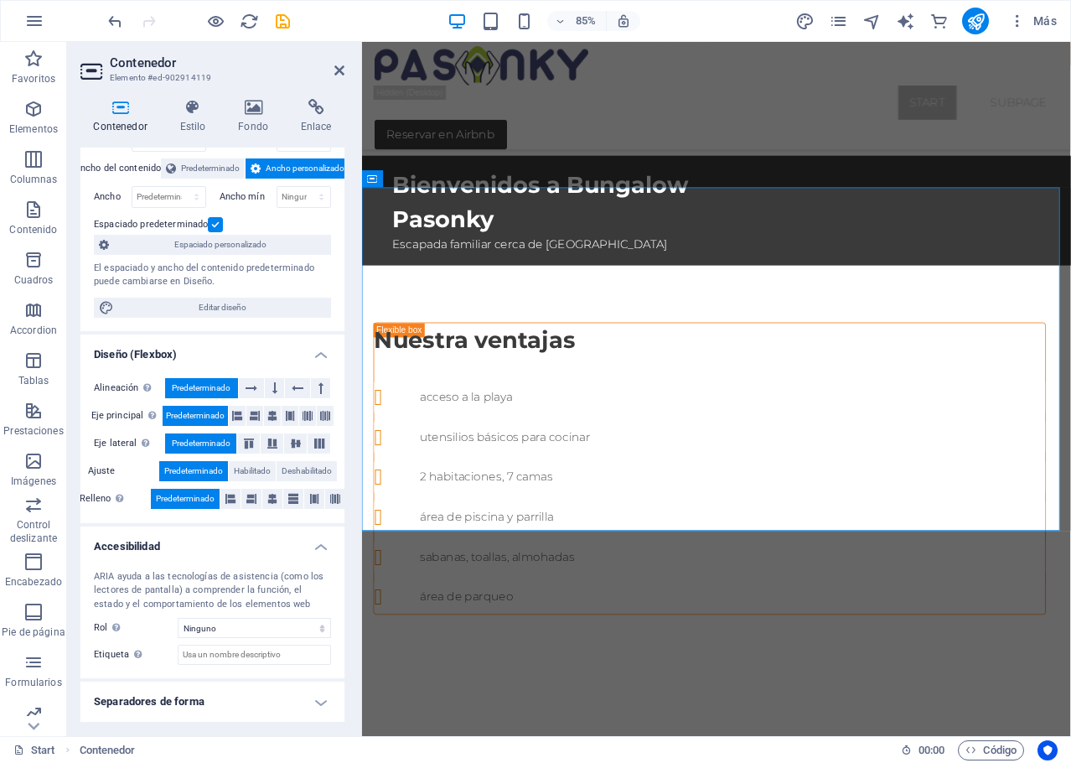
click at [318, 703] on h4 "Separadores de forma" at bounding box center [212, 702] width 264 height 40
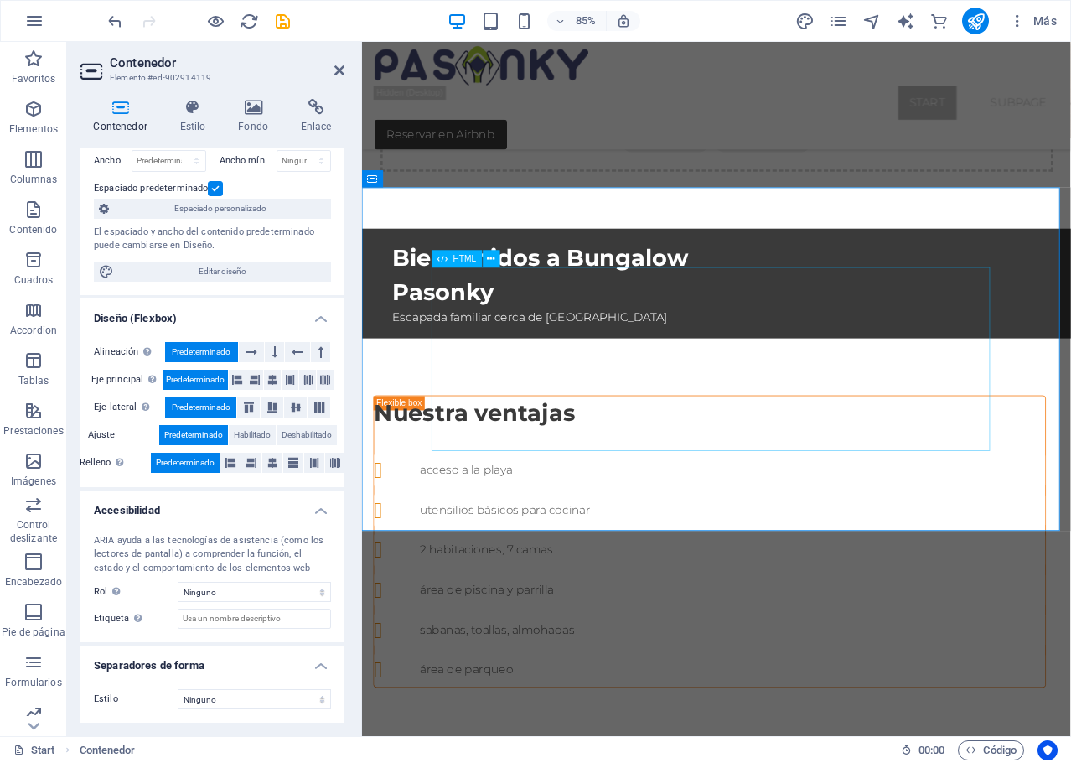
drag, startPoint x: 526, startPoint y: 360, endPoint x: 796, endPoint y: 314, distance: 274.7
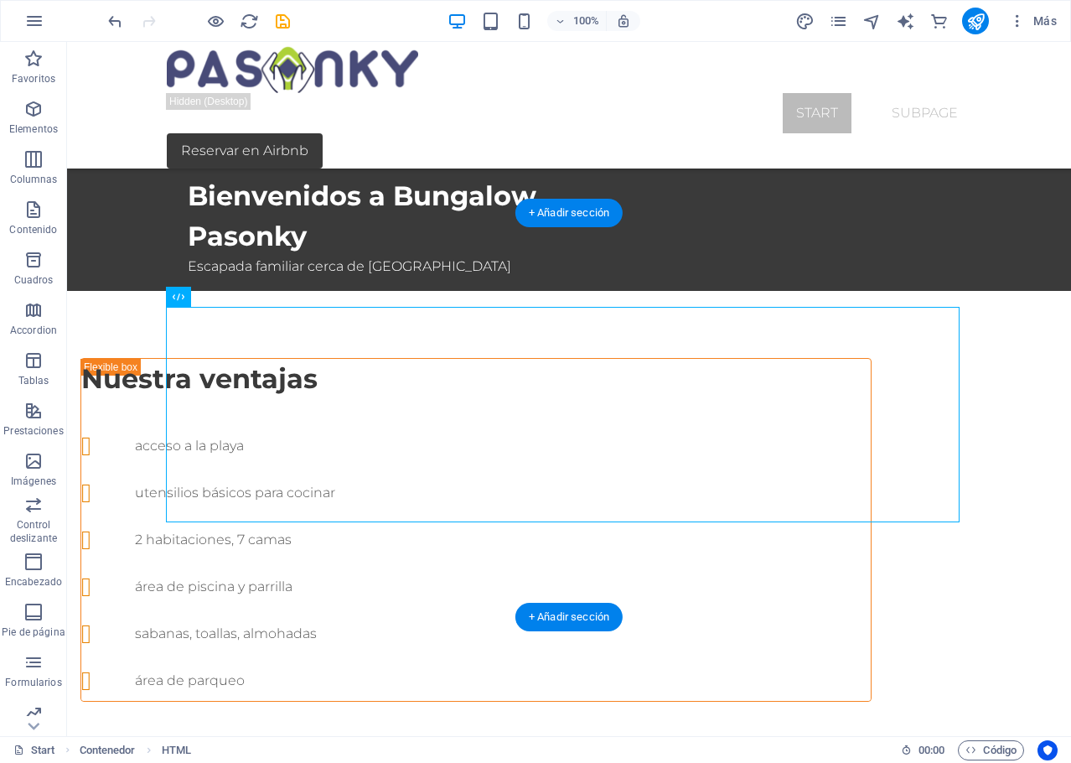
drag, startPoint x: 275, startPoint y: 335, endPoint x: 104, endPoint y: 302, distance: 174.3
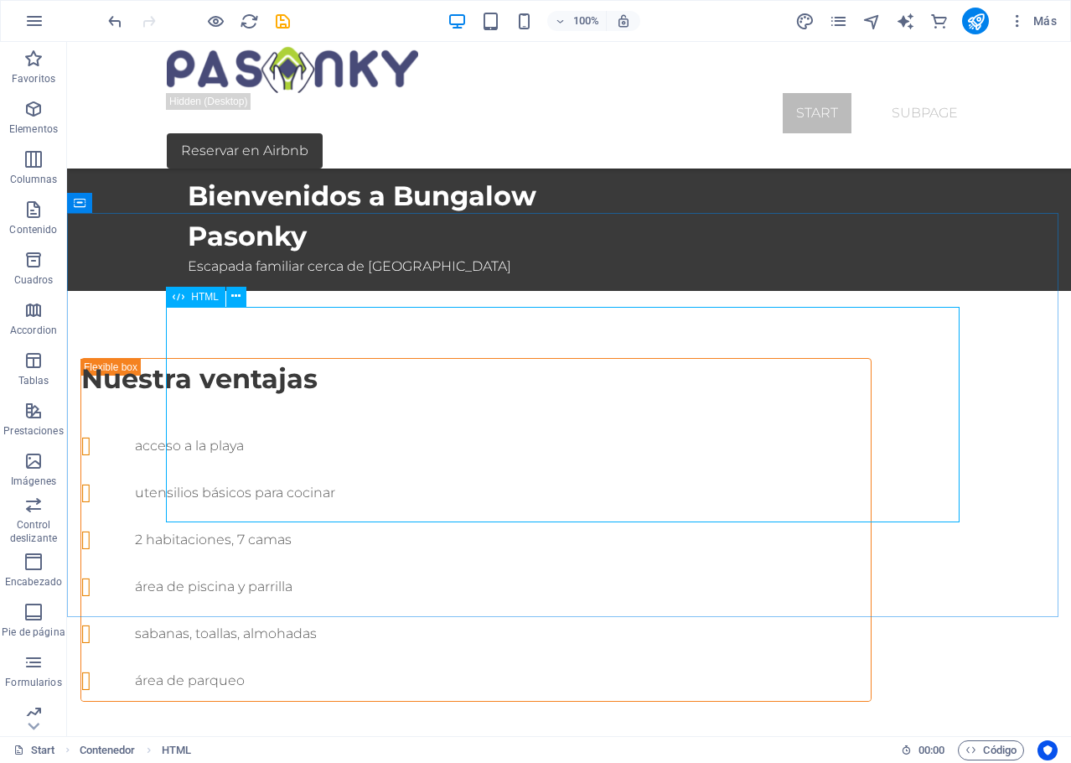
click at [179, 296] on icon at bounding box center [179, 297] width 12 height 20
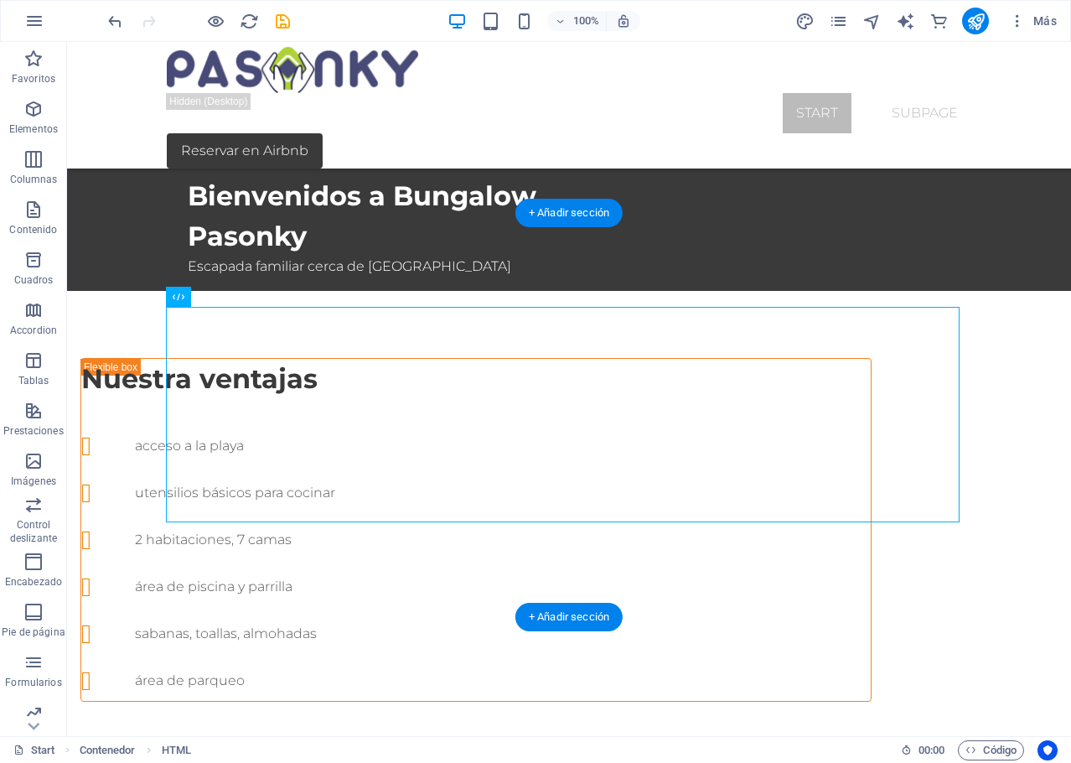
drag, startPoint x: 258, startPoint y: 340, endPoint x: 303, endPoint y: 347, distance: 45.9
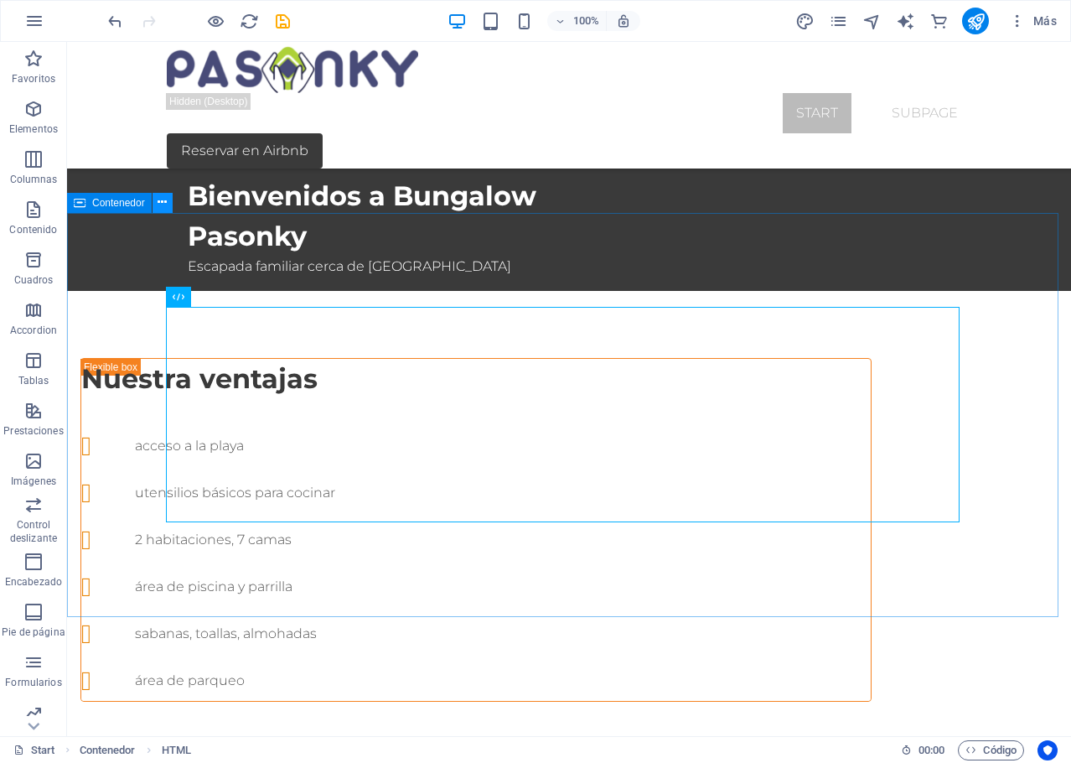
click at [169, 207] on button at bounding box center [163, 203] width 20 height 20
